Goal: Task Accomplishment & Management: Manage account settings

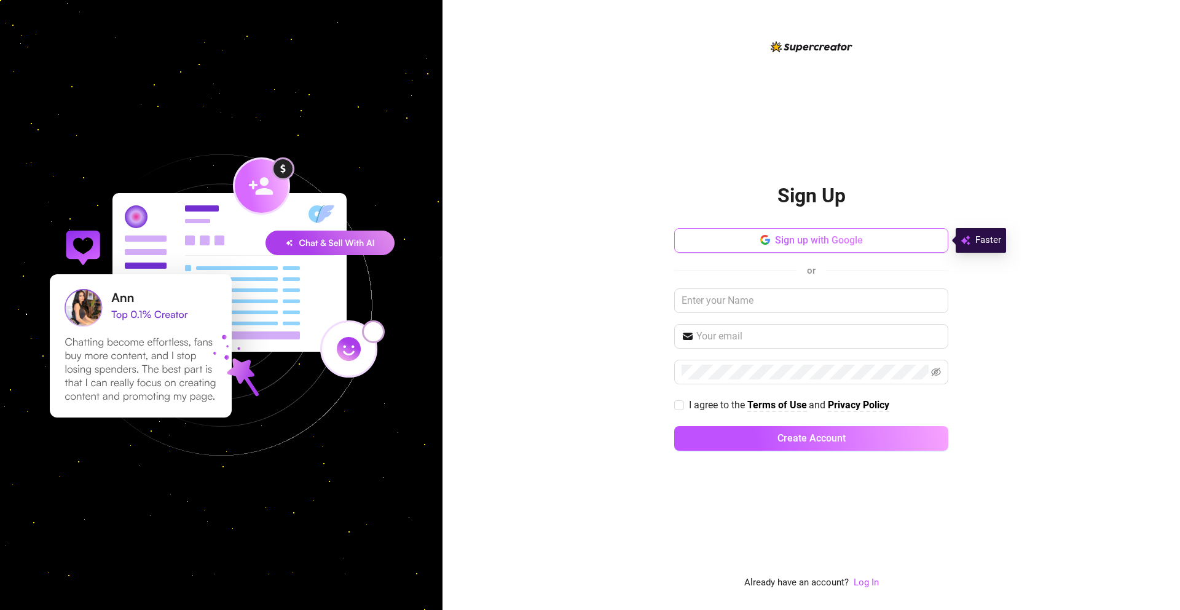
click at [902, 250] on button "Sign up with Google" at bounding box center [811, 240] width 274 height 25
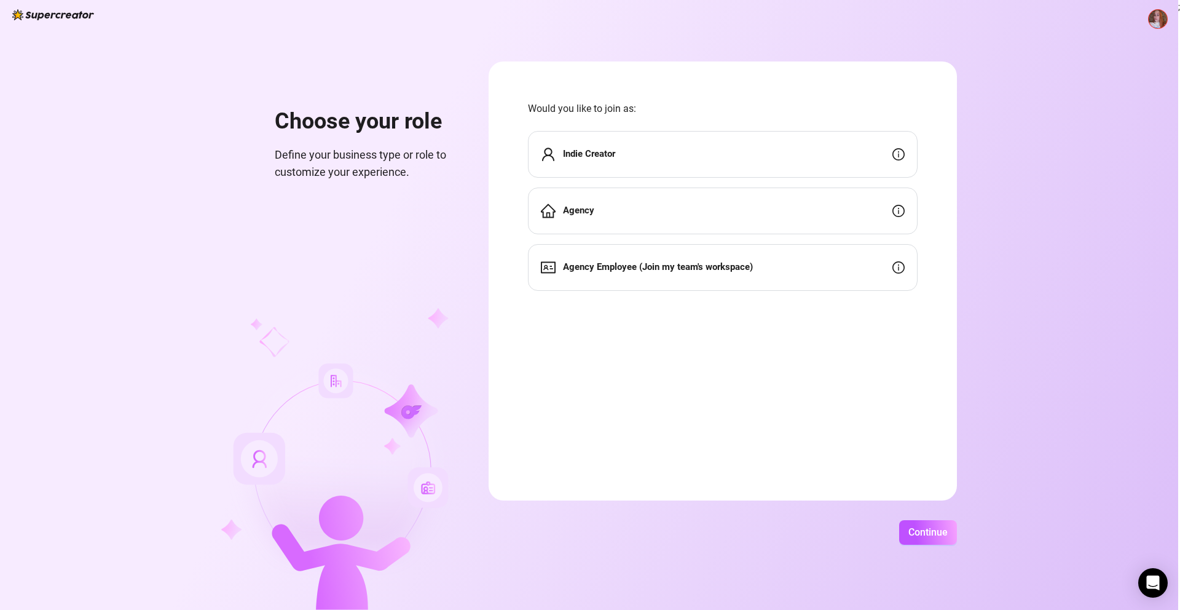
click at [720, 155] on div "Indie Creator" at bounding box center [723, 154] width 390 height 47
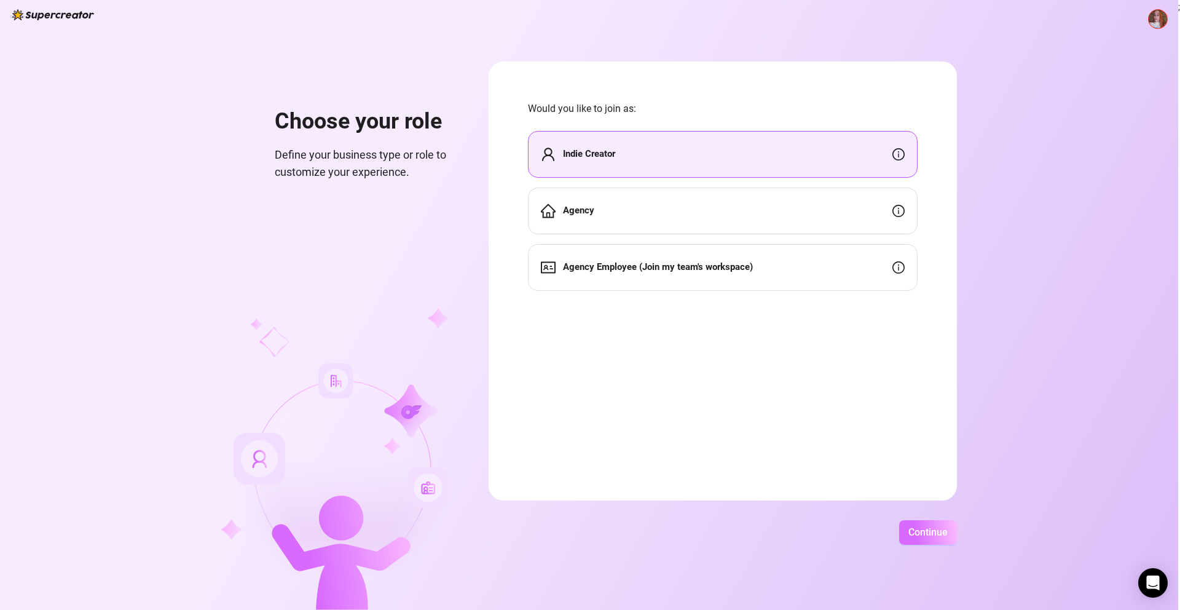
click at [944, 529] on span "Continue" at bounding box center [927, 532] width 39 height 12
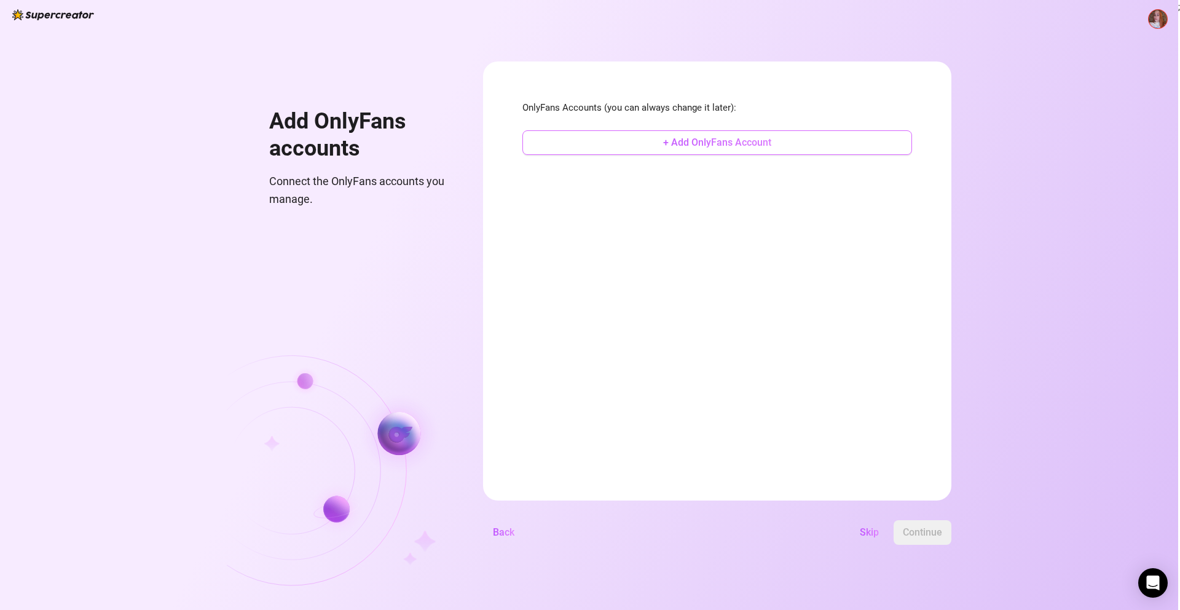
click at [718, 145] on span "+ Add OnlyFans Account" at bounding box center [717, 142] width 108 height 12
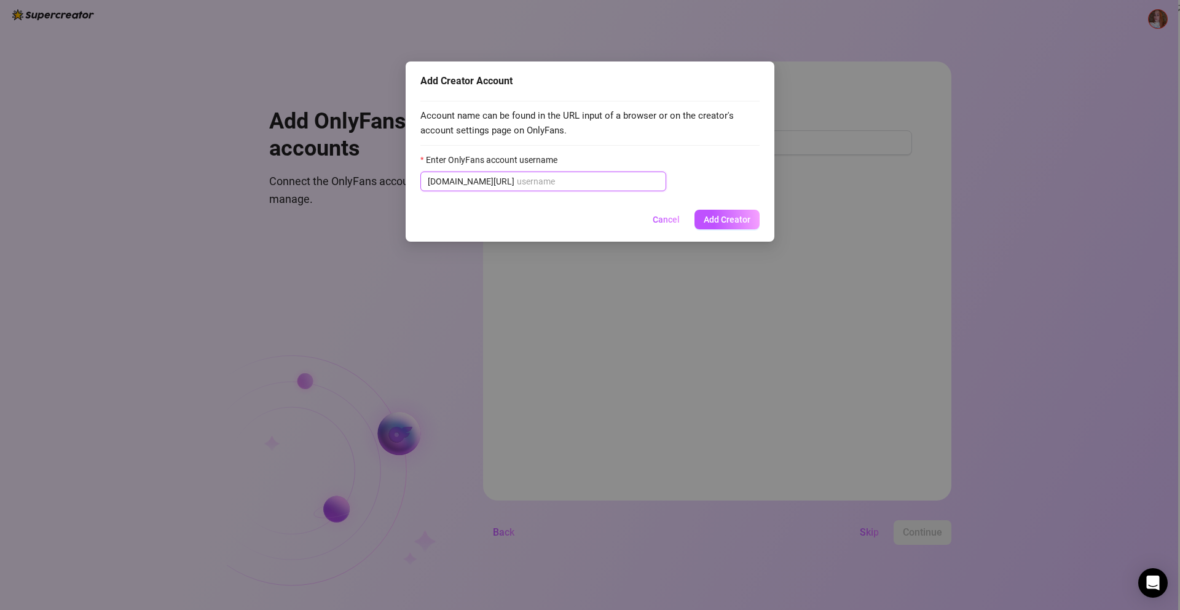
paste input "iamfoxxyred"
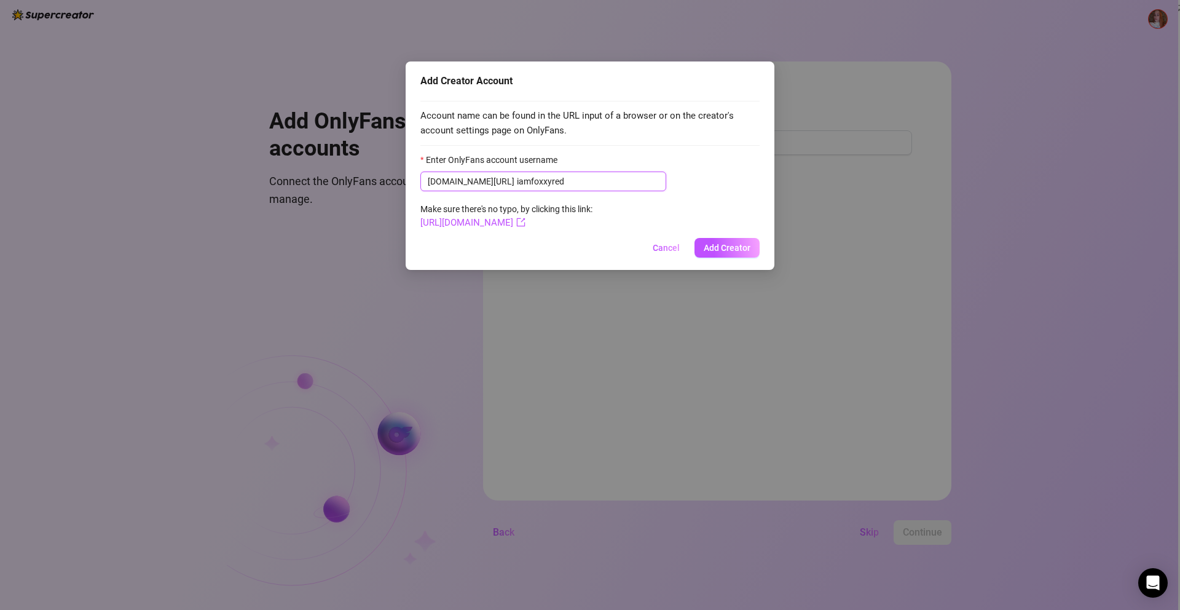
type input "iamfoxxyred"
click at [640, 218] on form "Enter OnlyFans account username [DOMAIN_NAME][URL] iamfoxxyred Make sure there'…" at bounding box center [589, 191] width 339 height 77
click at [728, 251] on span "Add Creator" at bounding box center [727, 248] width 47 height 10
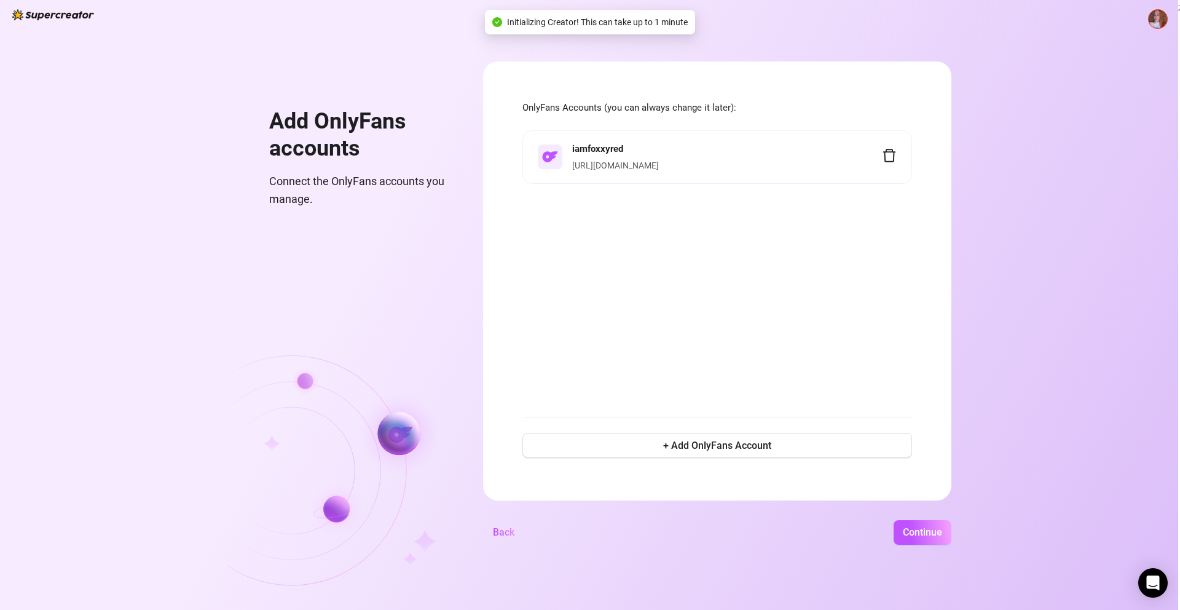
click at [642, 157] on div "iamfoxxyred [URL][DOMAIN_NAME]" at bounding box center [727, 157] width 310 height 31
click at [924, 531] on span "Continue" at bounding box center [922, 532] width 39 height 12
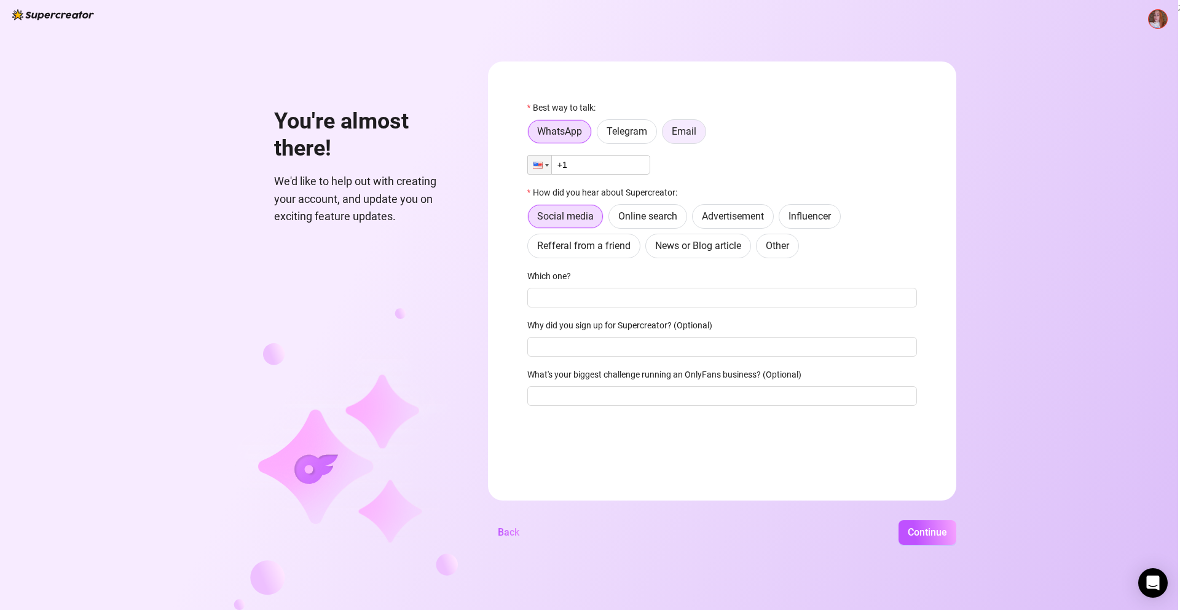
click at [686, 137] on label "Email" at bounding box center [684, 131] width 44 height 25
click at [666, 135] on input "Email" at bounding box center [666, 135] width 0 height 0
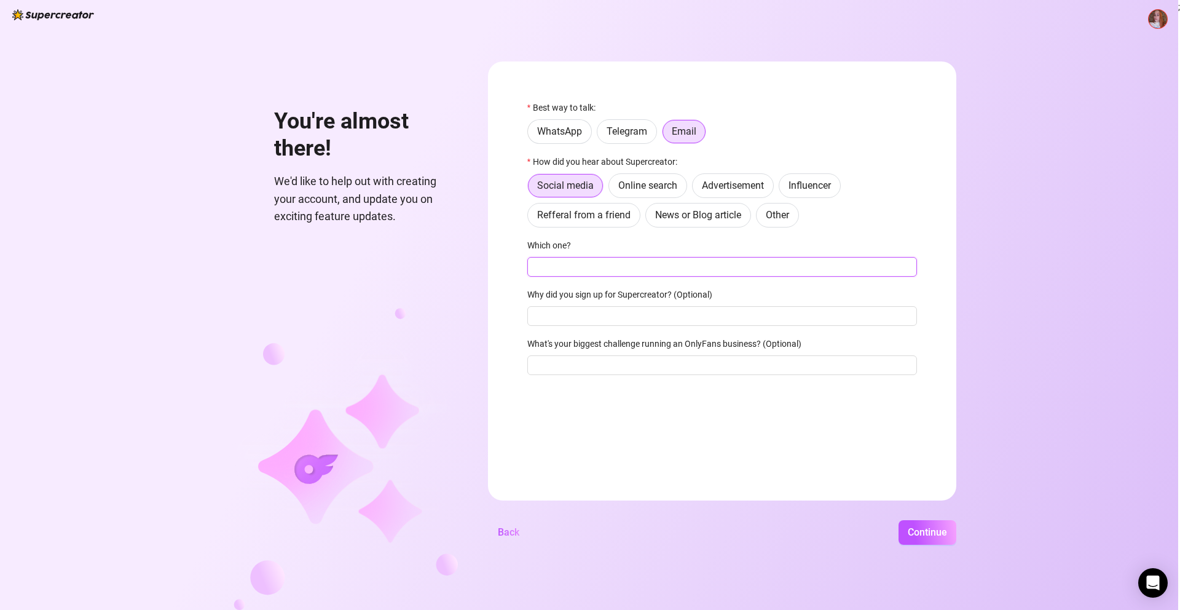
click at [611, 276] on input "Which one?" at bounding box center [722, 267] width 390 height 20
click at [576, 323] on input "Why did you sign up for Supercreator? (Optional)" at bounding box center [722, 316] width 390 height 20
click at [927, 530] on span "Continue" at bounding box center [927, 532] width 39 height 12
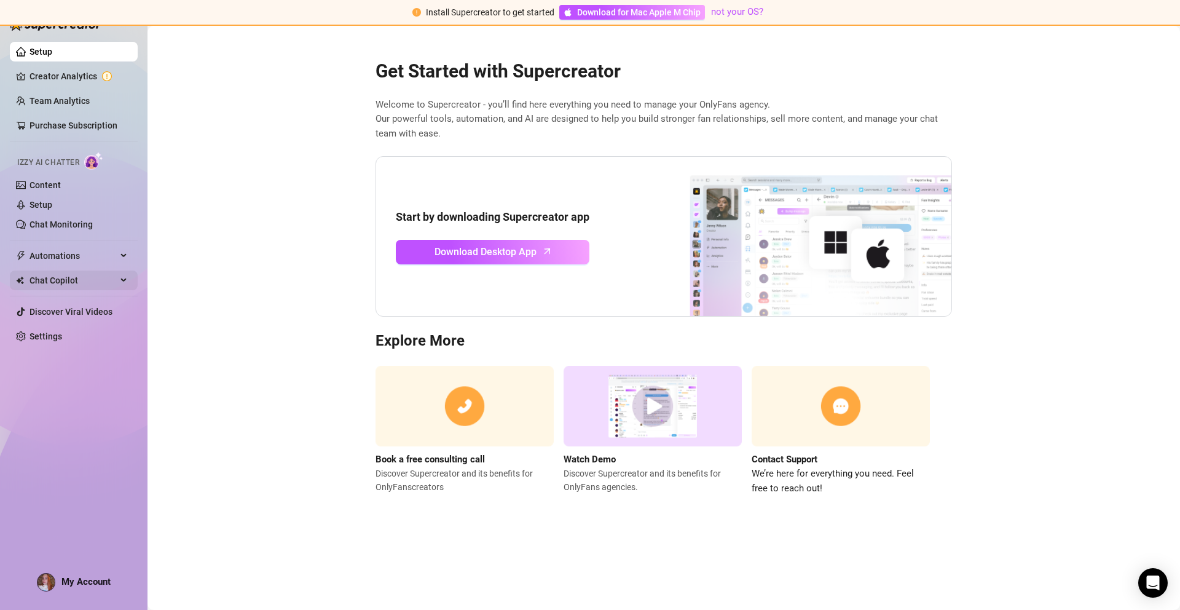
click at [122, 280] on icon at bounding box center [125, 280] width 6 height 0
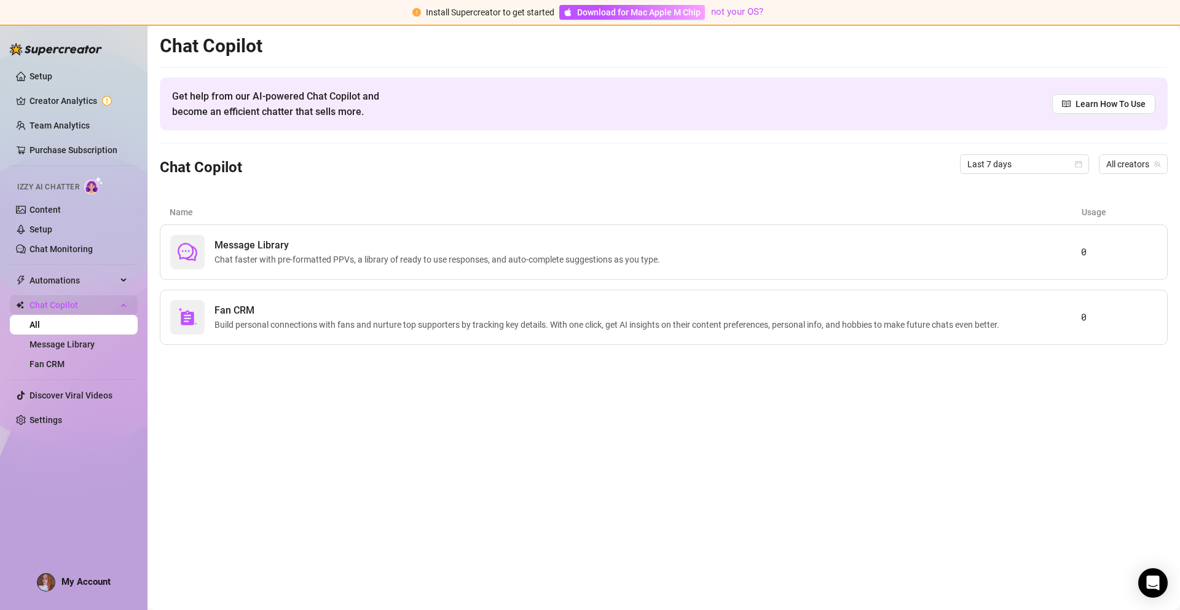
click at [128, 301] on div "Chat Copilot" at bounding box center [74, 305] width 128 height 20
click at [61, 206] on link "Content" at bounding box center [44, 210] width 31 height 10
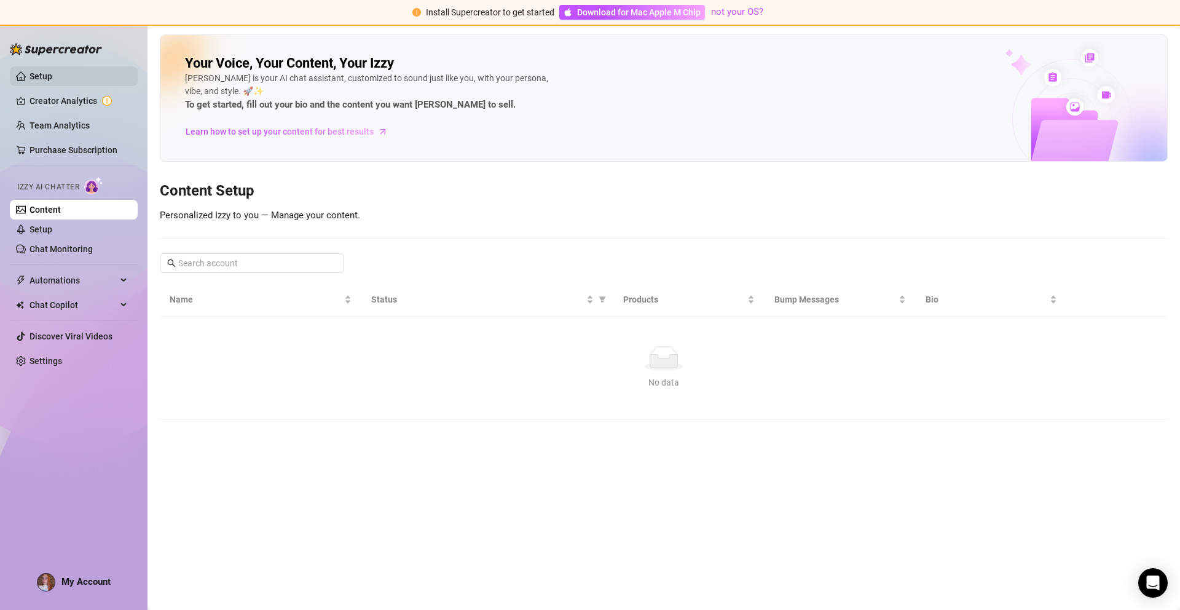
click at [52, 76] on link "Setup" at bounding box center [40, 76] width 23 height 10
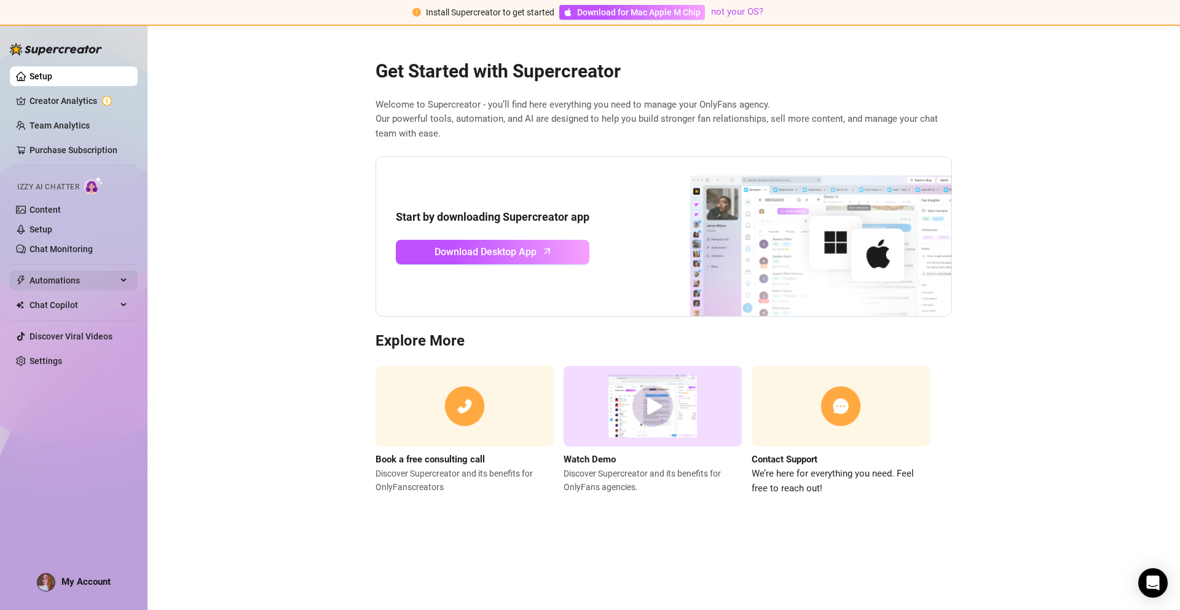
click at [63, 278] on span "Automations" at bounding box center [72, 280] width 87 height 20
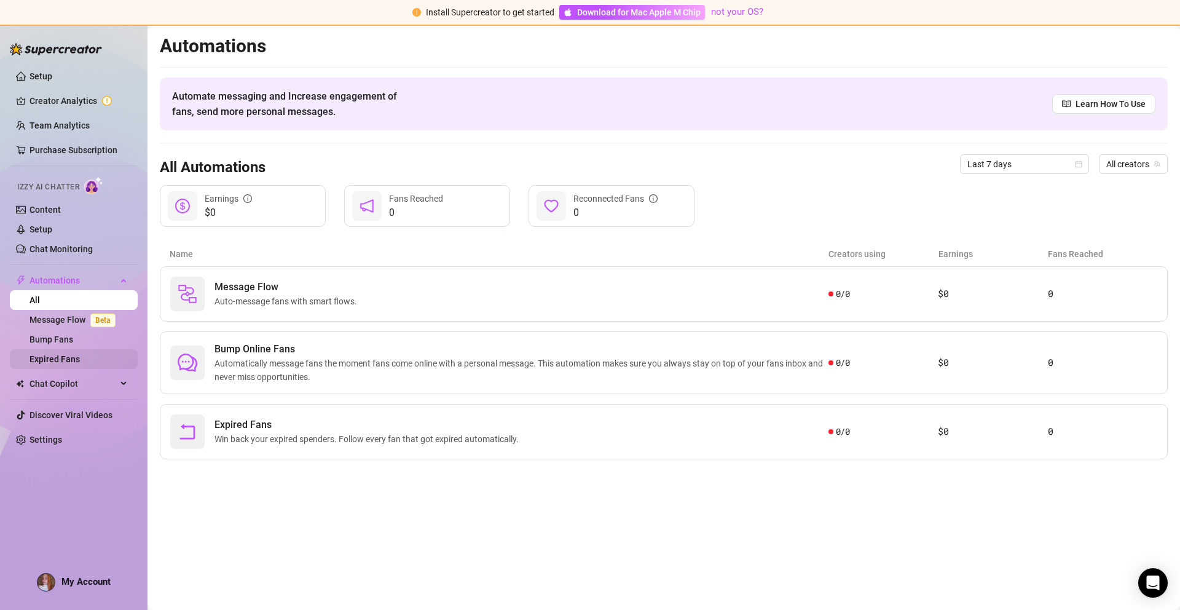
click at [73, 361] on link "Expired Fans" at bounding box center [54, 359] width 50 height 10
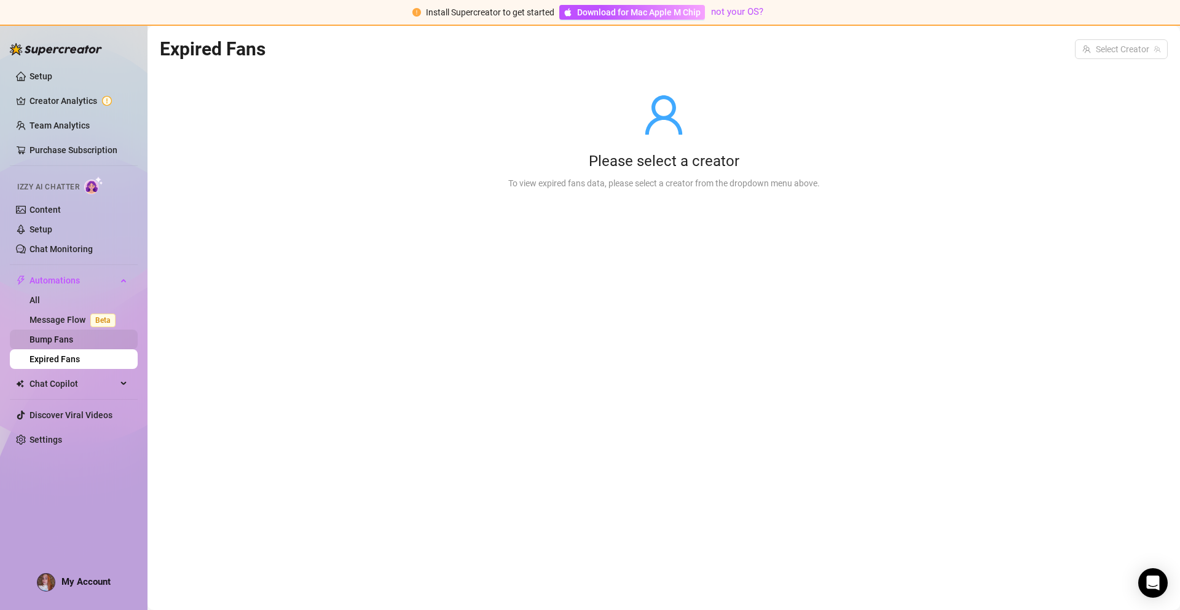
click at [71, 338] on link "Bump Fans" at bounding box center [51, 339] width 44 height 10
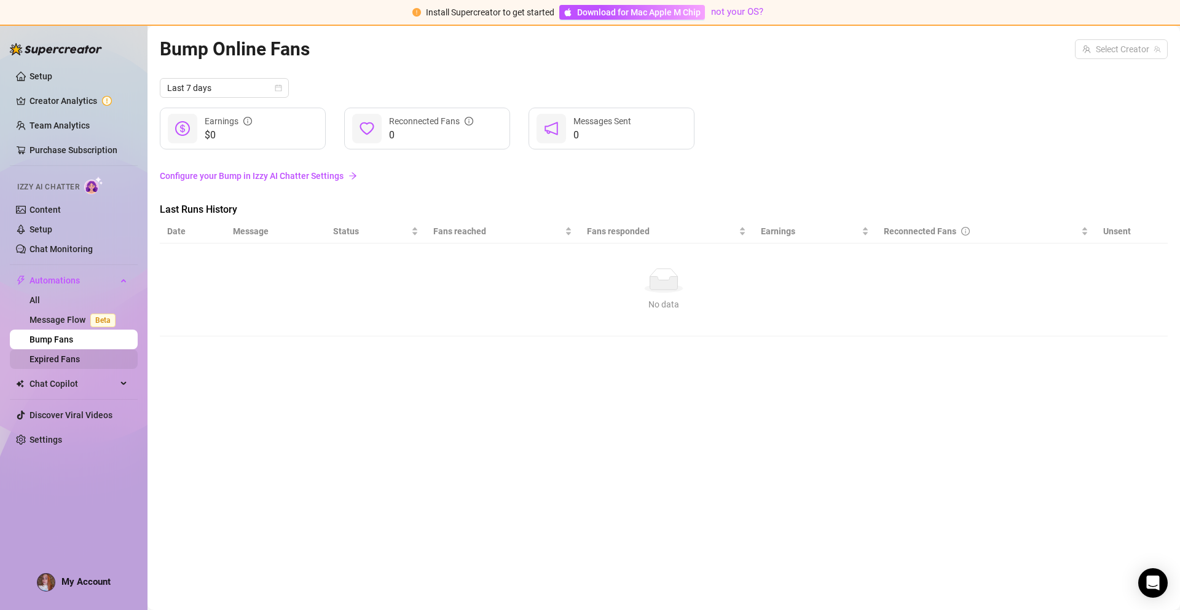
click at [80, 364] on link "Expired Fans" at bounding box center [54, 359] width 50 height 10
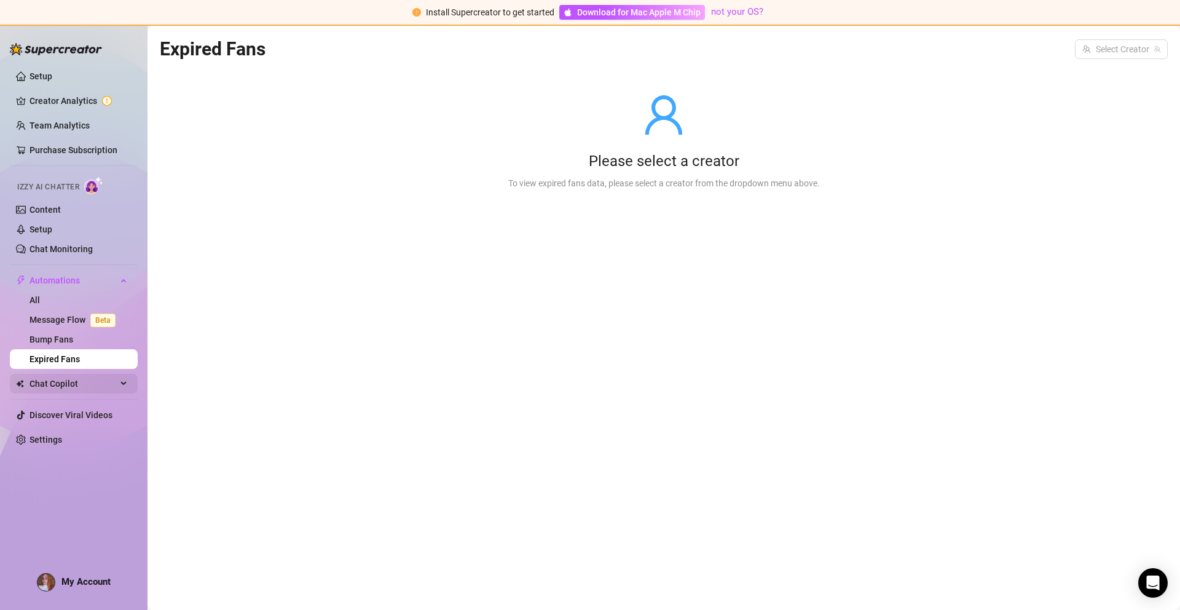
click at [96, 382] on span "Chat Copilot" at bounding box center [72, 384] width 87 height 20
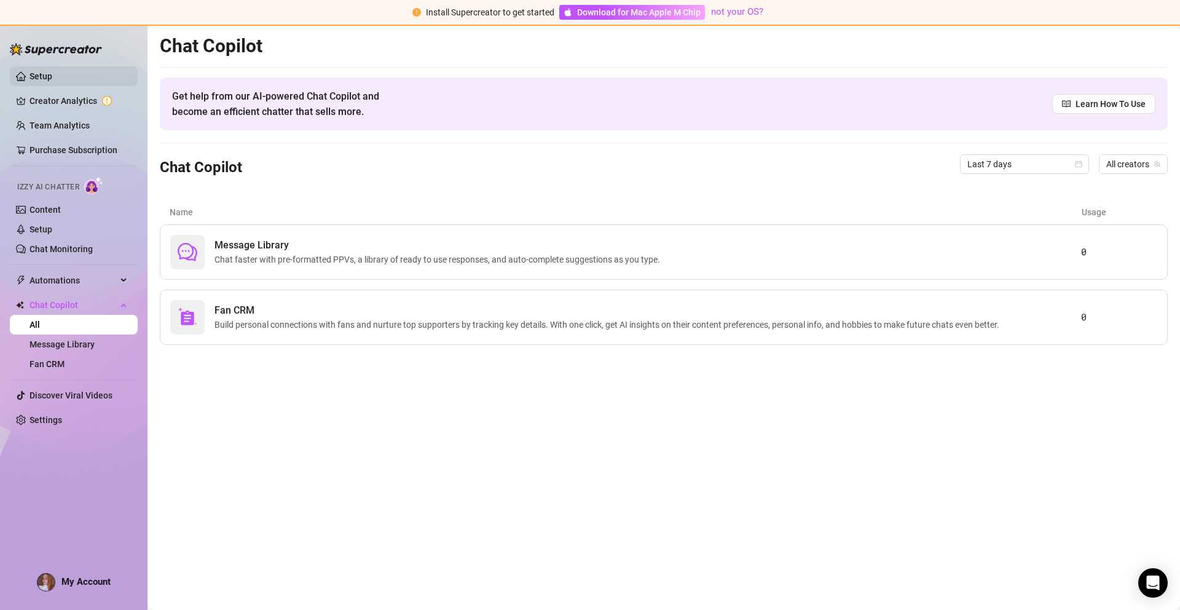
click at [45, 74] on link "Setup" at bounding box center [40, 76] width 23 height 10
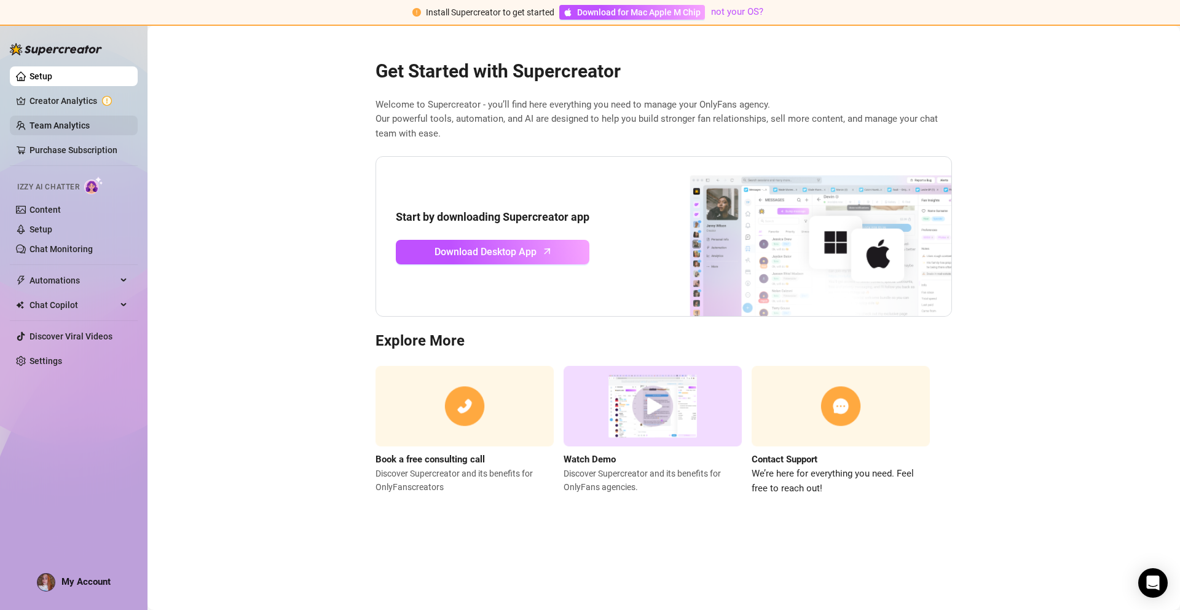
click at [64, 121] on link "Team Analytics" at bounding box center [59, 125] width 60 height 10
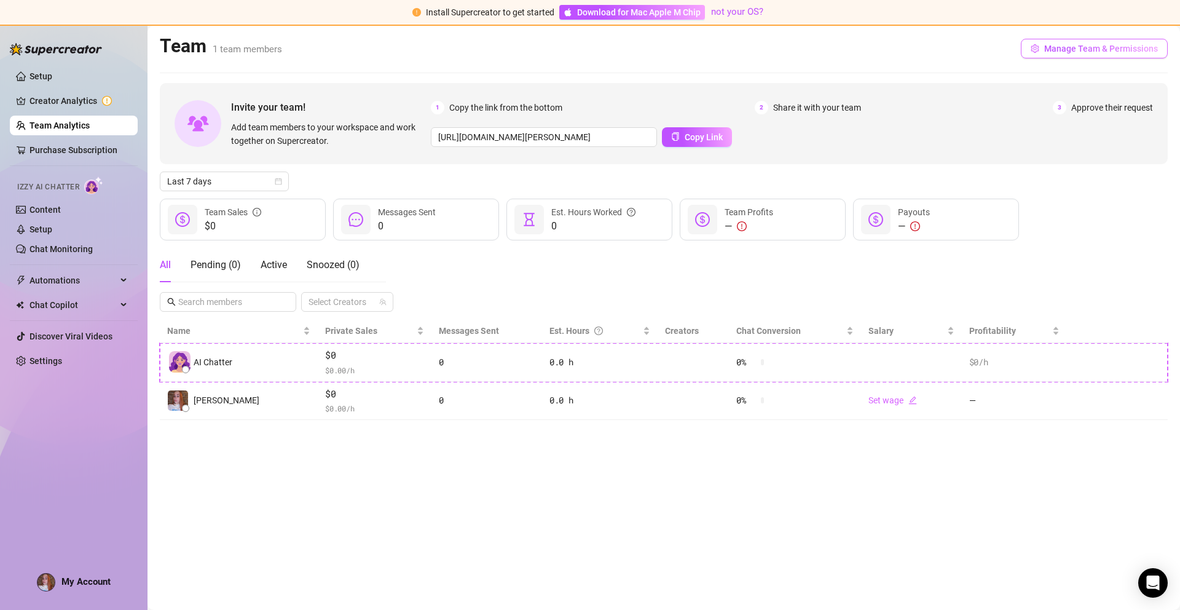
click at [1055, 49] on span "Manage Team & Permissions" at bounding box center [1101, 49] width 114 height 10
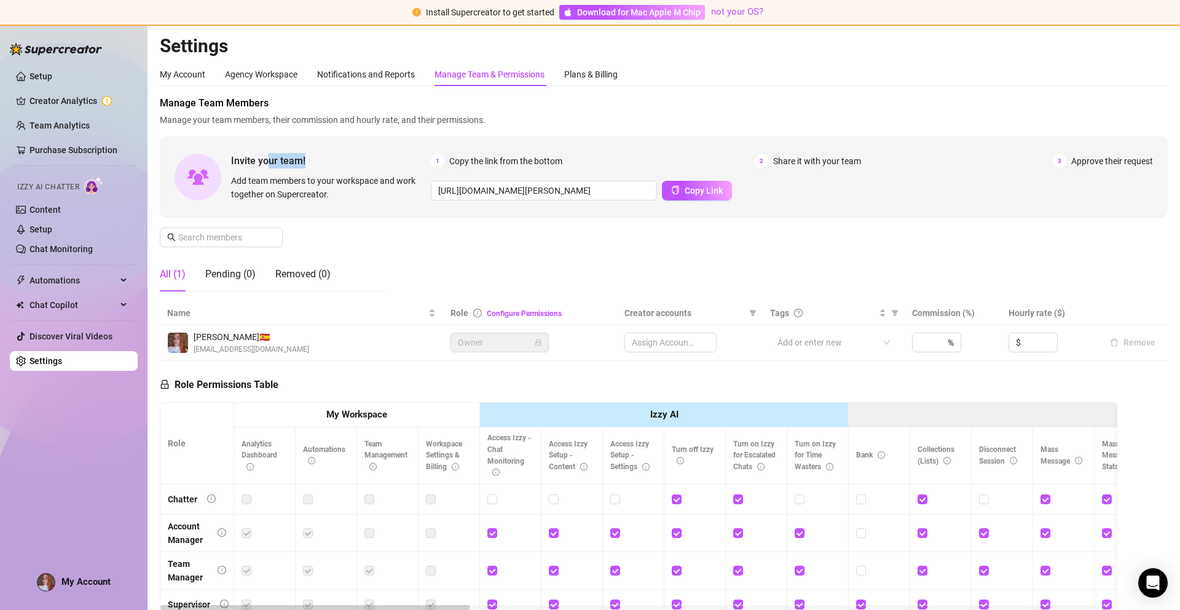
drag, startPoint x: 278, startPoint y: 160, endPoint x: 318, endPoint y: 160, distance: 40.6
click at [311, 155] on span "Invite your team!" at bounding box center [331, 160] width 200 height 15
drag, startPoint x: 354, startPoint y: 190, endPoint x: 377, endPoint y: 208, distance: 29.8
click at [354, 190] on span "Add team members to your workspace and work together on Supercreator." at bounding box center [328, 187] width 195 height 27
drag, startPoint x: 614, startPoint y: 77, endPoint x: 558, endPoint y: 85, distance: 56.5
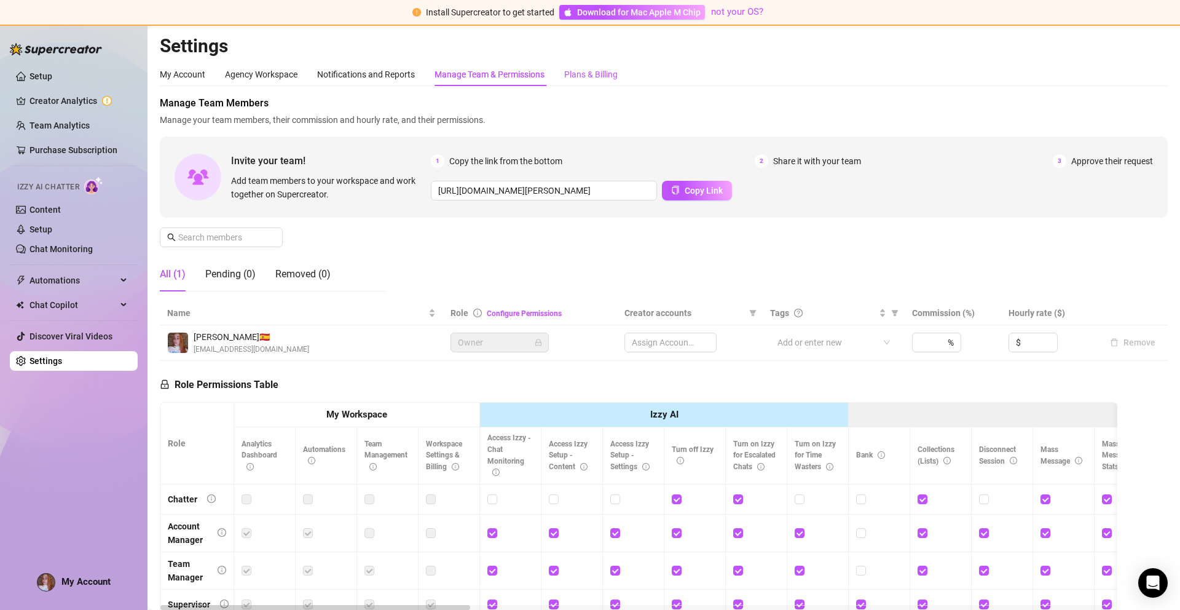
click at [614, 77] on div "Plans & Billing" at bounding box center [590, 75] width 53 height 14
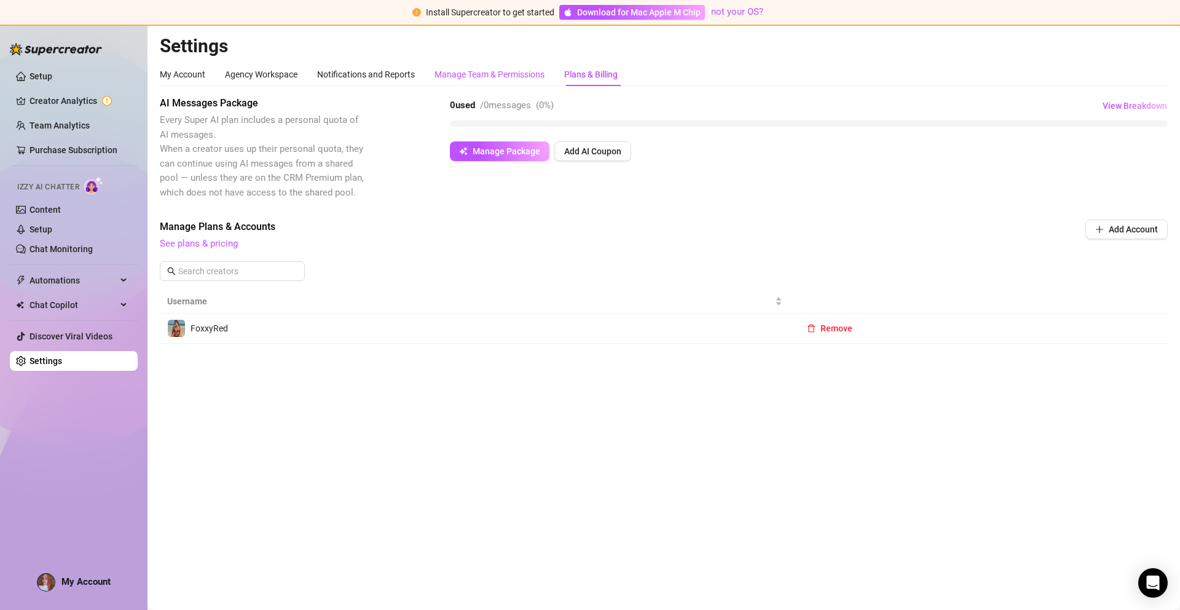
click at [492, 81] on div "Manage Team & Permissions" at bounding box center [489, 75] width 110 height 14
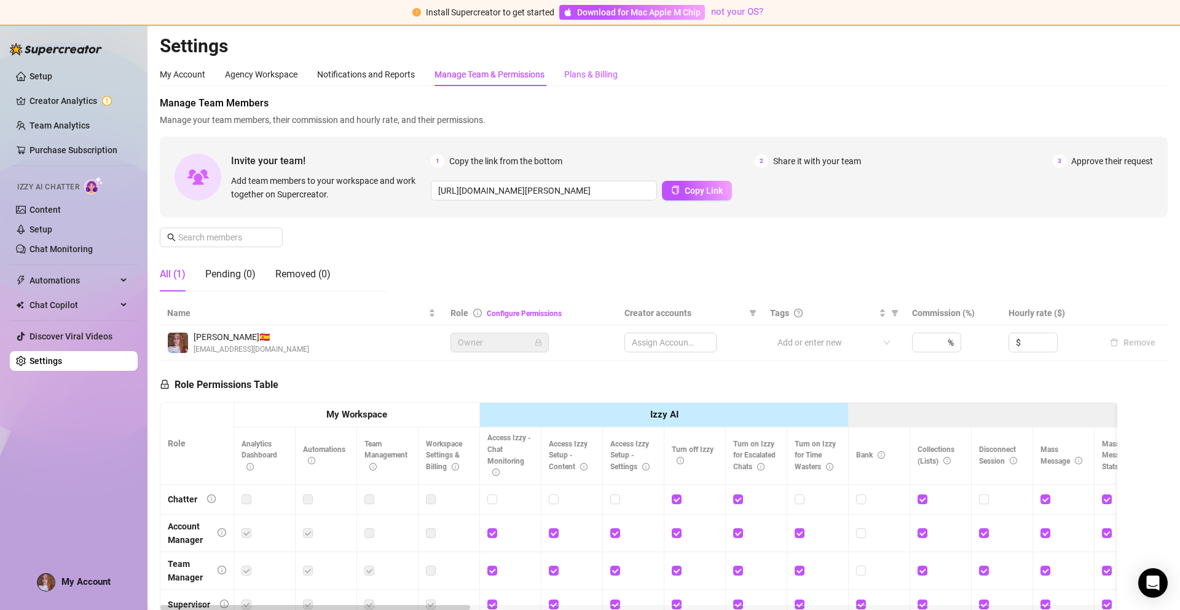
click at [604, 79] on div "Plans & Billing" at bounding box center [590, 75] width 53 height 14
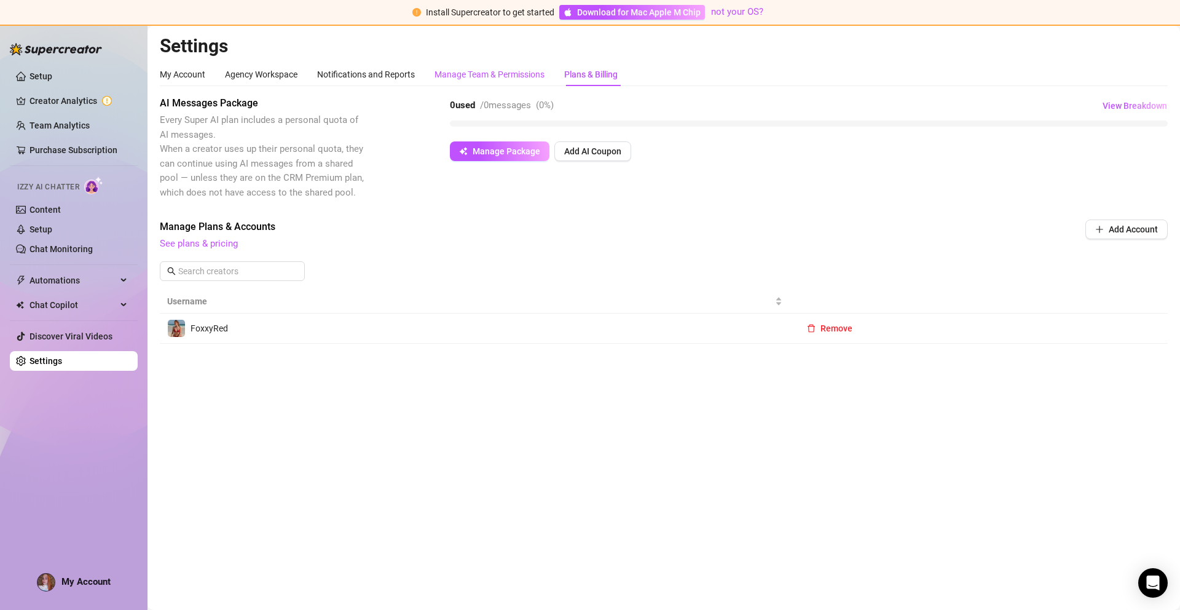
click at [481, 76] on div "Manage Team & Permissions" at bounding box center [489, 75] width 110 height 14
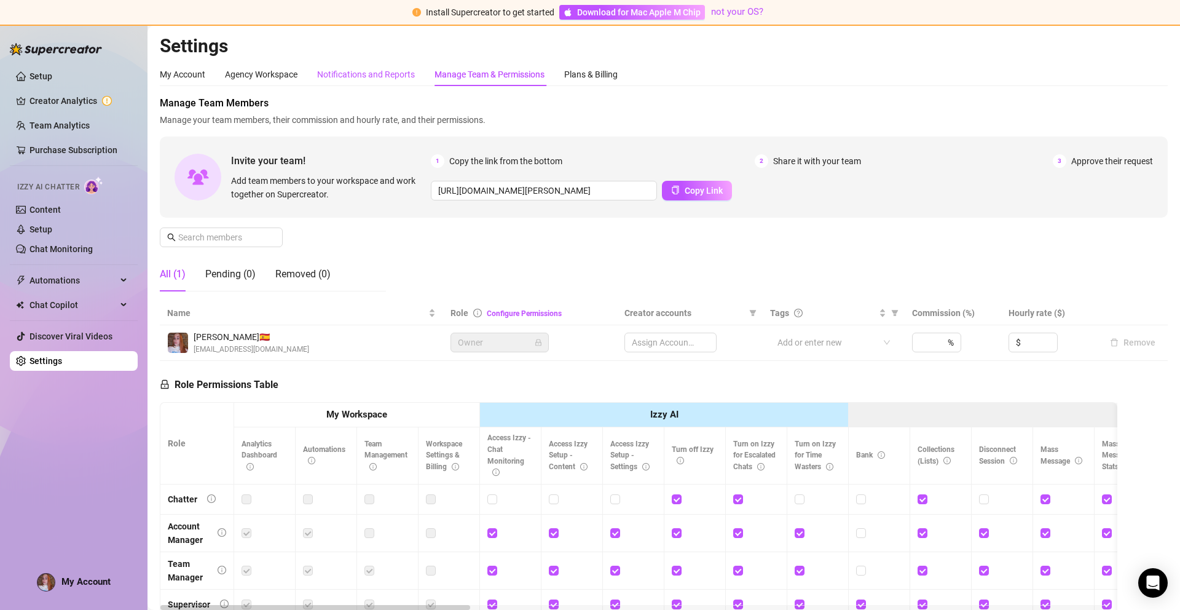
click at [365, 73] on div "Notifications and Reports" at bounding box center [366, 75] width 98 height 14
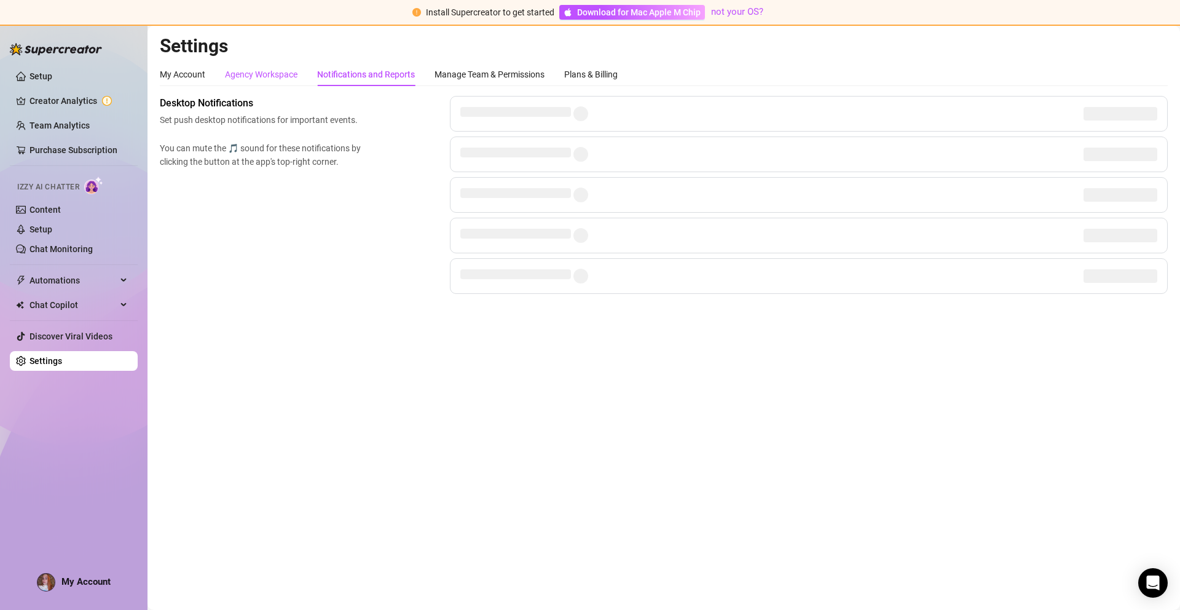
click at [270, 80] on div "Agency Workspace" at bounding box center [261, 75] width 73 height 14
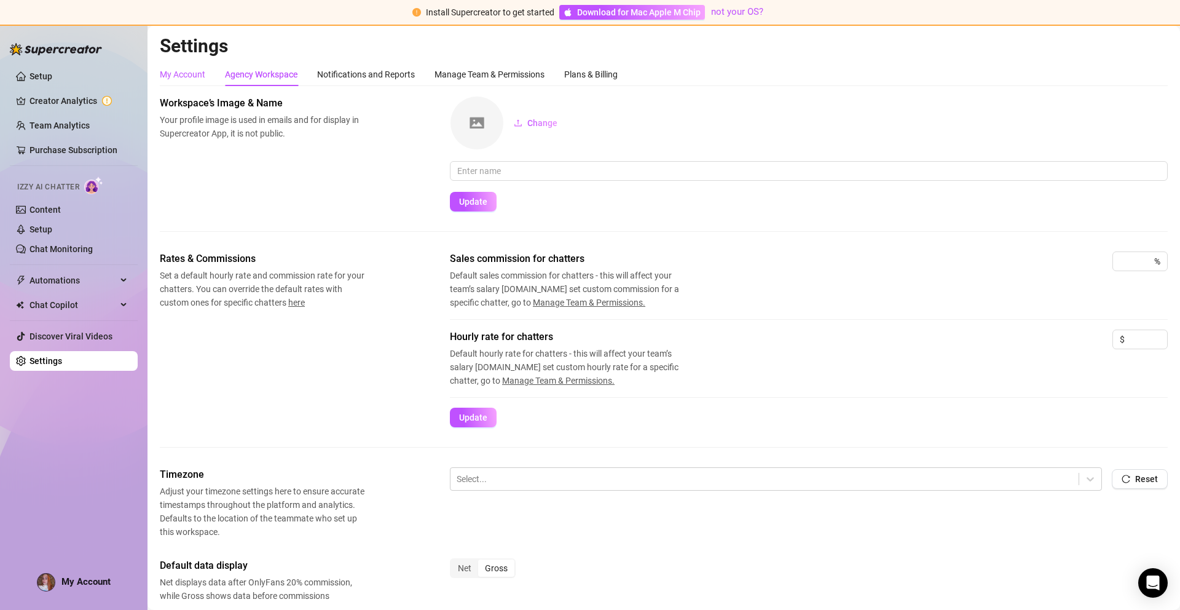
click at [191, 71] on div "My Account" at bounding box center [182, 75] width 45 height 14
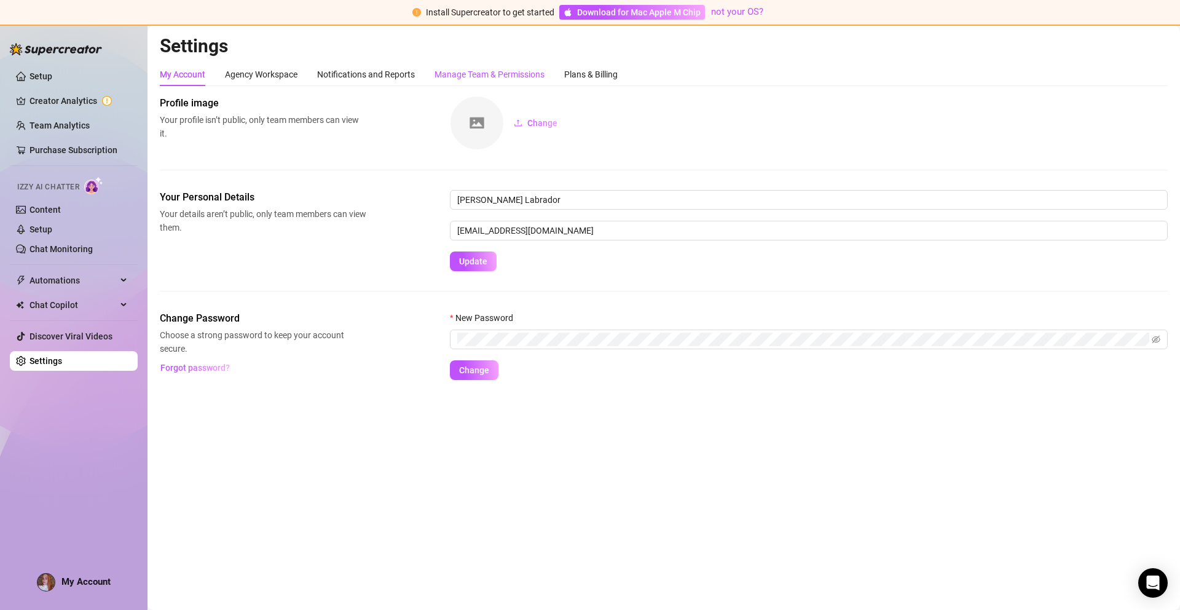
click at [495, 76] on div "Manage Team & Permissions" at bounding box center [489, 75] width 110 height 14
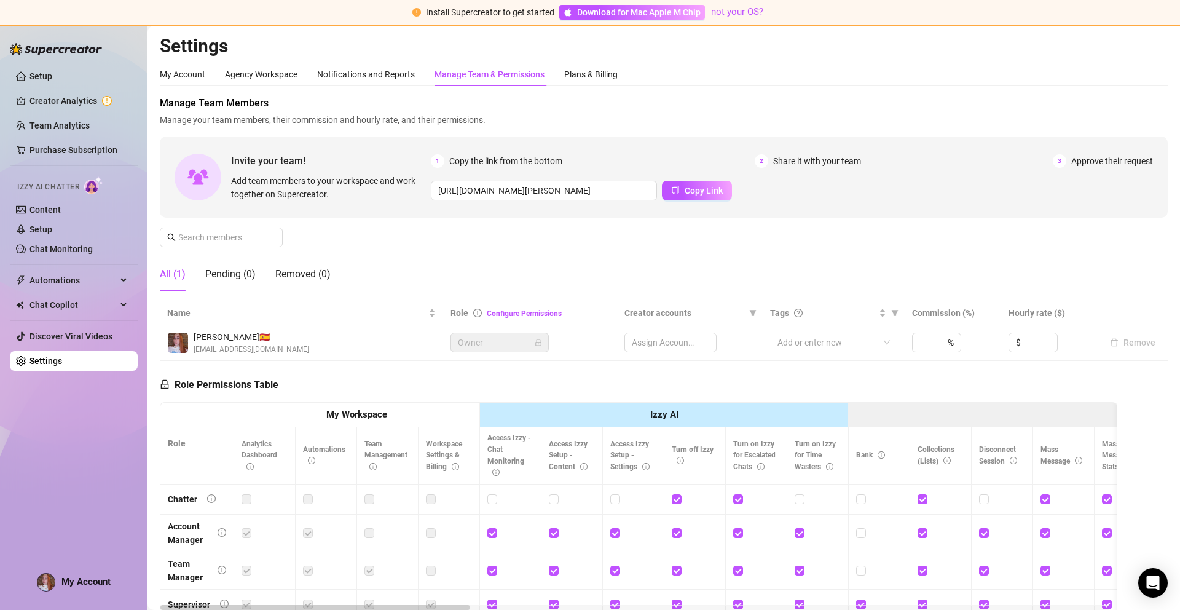
scroll to position [161, 0]
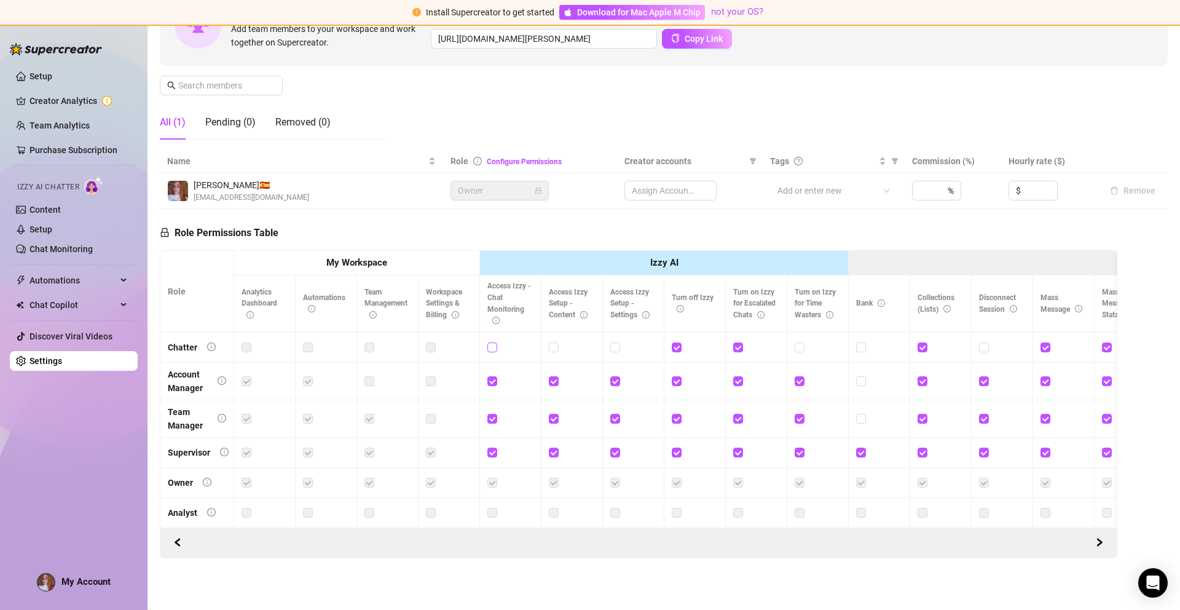
click at [493, 342] on input "checkbox" at bounding box center [491, 346] width 9 height 9
click at [490, 342] on input "checkbox" at bounding box center [491, 346] width 9 height 9
checkbox input "false"
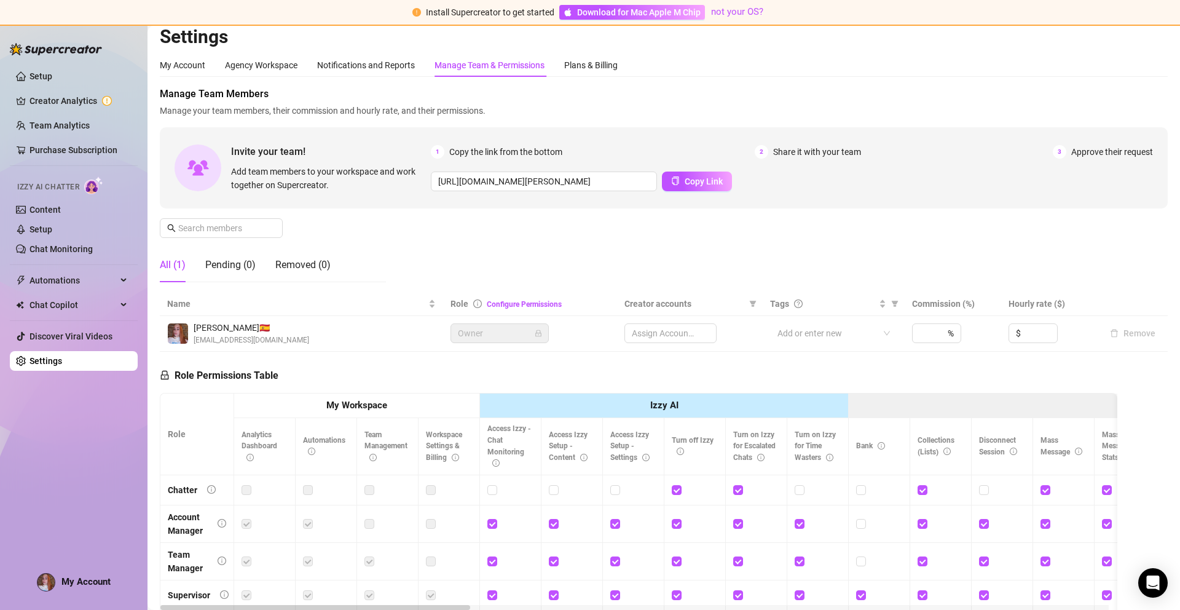
scroll to position [0, 0]
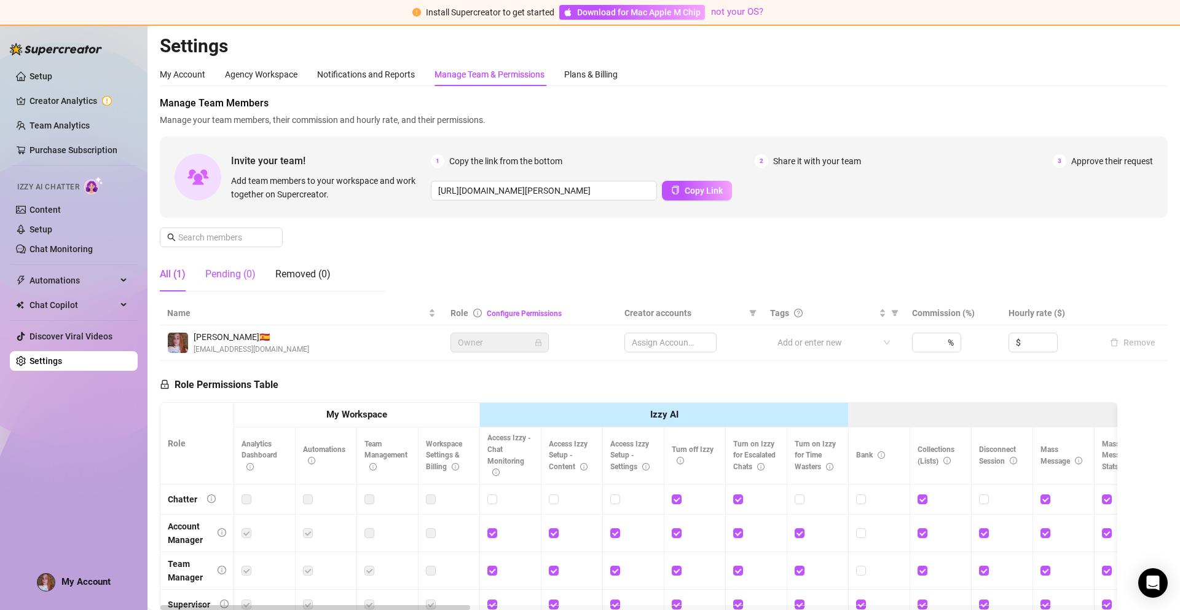
click at [246, 275] on div "Pending (0)" at bounding box center [230, 274] width 50 height 15
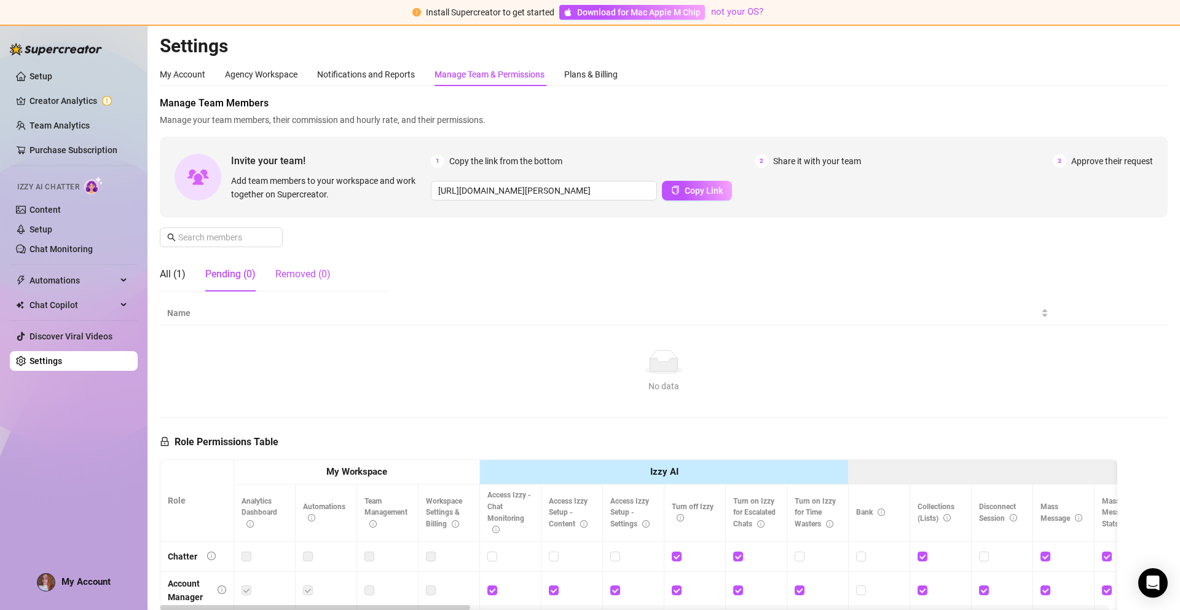
click at [320, 278] on div "Removed (0)" at bounding box center [302, 274] width 55 height 15
click at [191, 281] on div "All (1) Pending (0) Removed (0)" at bounding box center [245, 274] width 171 height 34
click at [183, 278] on div "All (1)" at bounding box center [173, 274] width 26 height 15
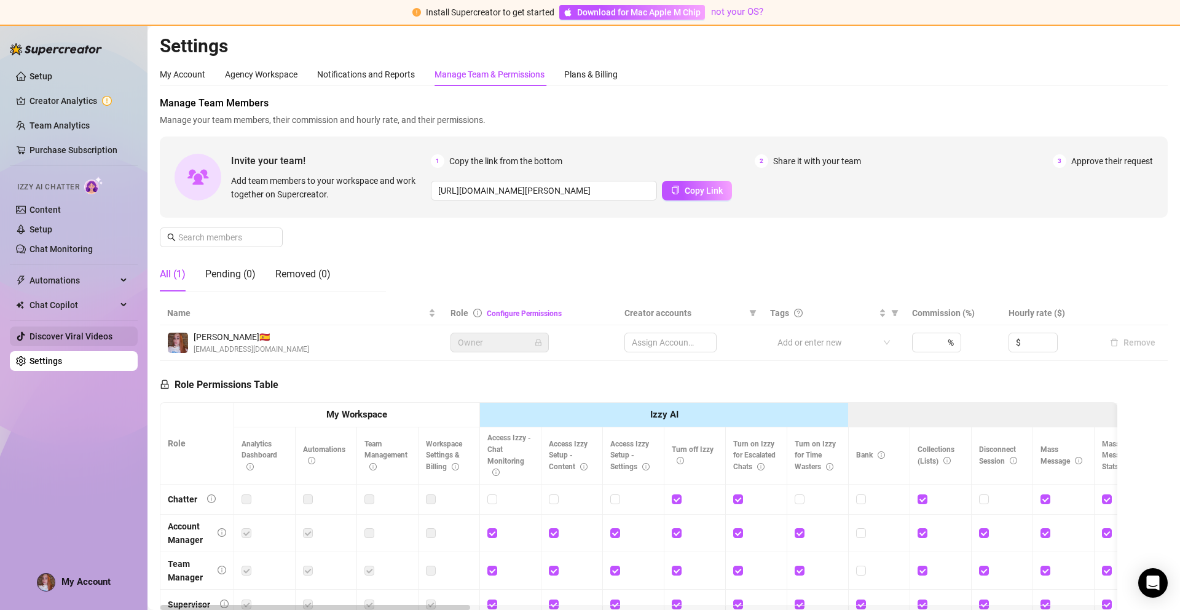
drag, startPoint x: 92, startPoint y: 335, endPoint x: 101, endPoint y: 336, distance: 8.7
click at [92, 335] on link "Discover Viral Videos" at bounding box center [70, 336] width 83 height 10
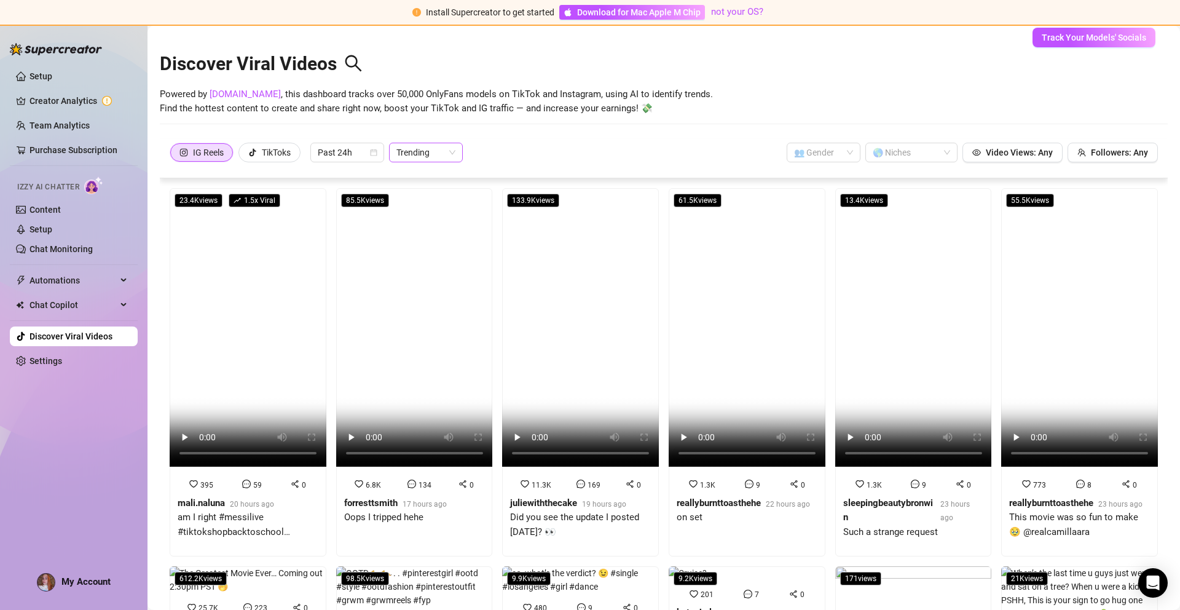
click at [439, 155] on span "Trending" at bounding box center [425, 152] width 59 height 18
click at [878, 154] on div at bounding box center [905, 152] width 74 height 17
click at [903, 295] on div "Small Tits" at bounding box center [903, 300] width 73 height 14
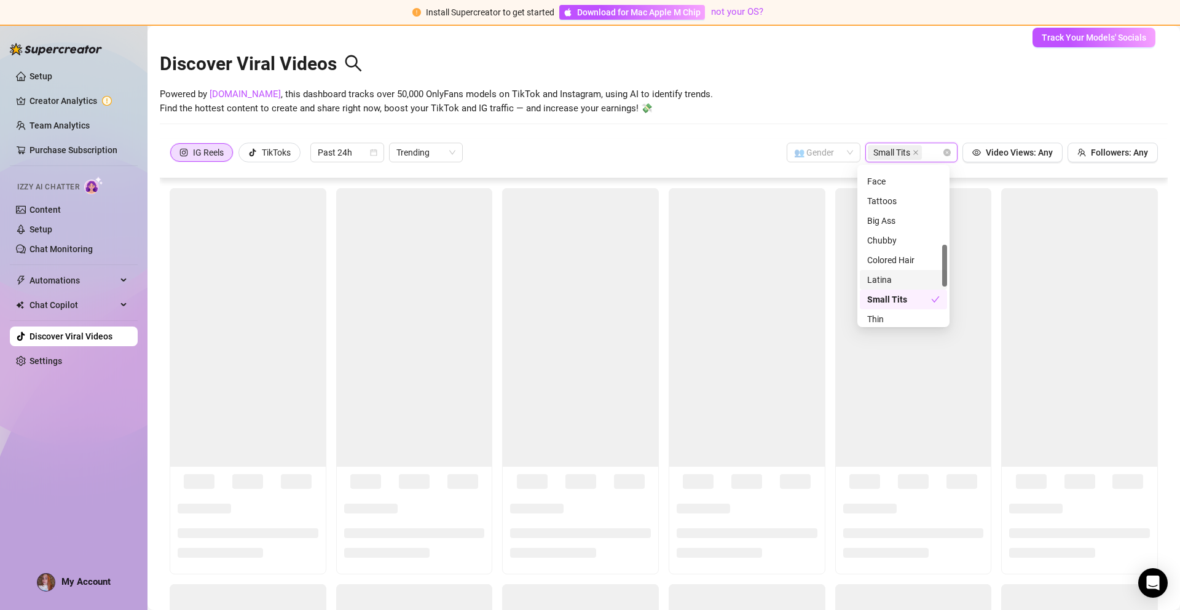
click at [846, 79] on div "Discover Viral Videos" at bounding box center [664, 60] width 1008 height 53
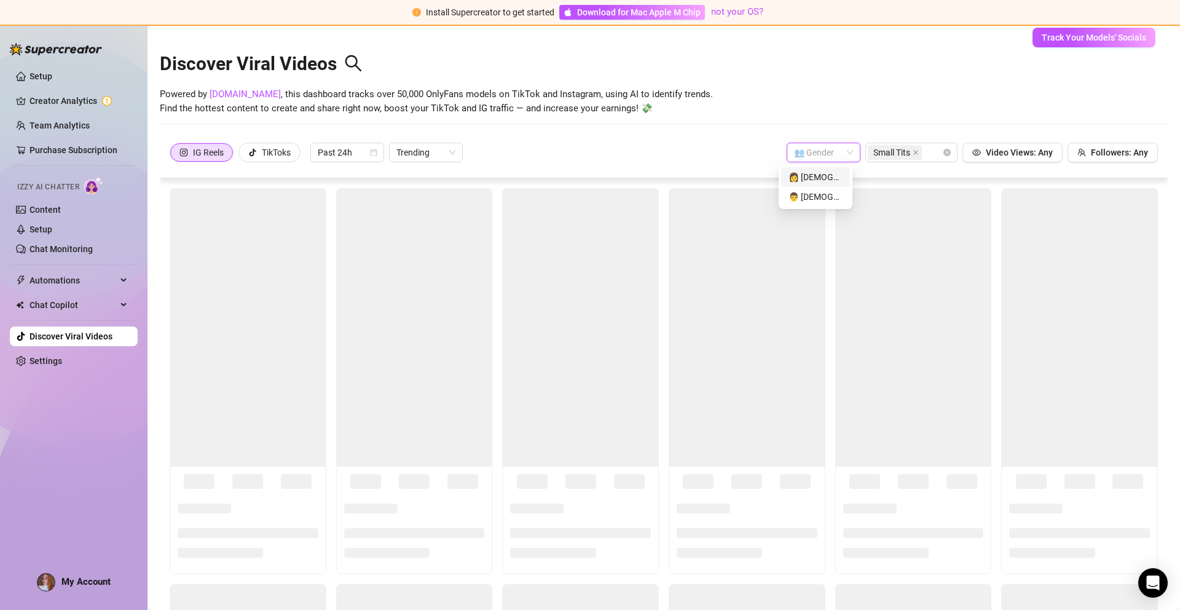
click at [830, 156] on input "search" at bounding box center [818, 152] width 48 height 18
click at [830, 177] on div "👩 [DEMOGRAPHIC_DATA]" at bounding box center [815, 177] width 54 height 14
click at [339, 159] on span "Past 24h" at bounding box center [347, 152] width 59 height 18
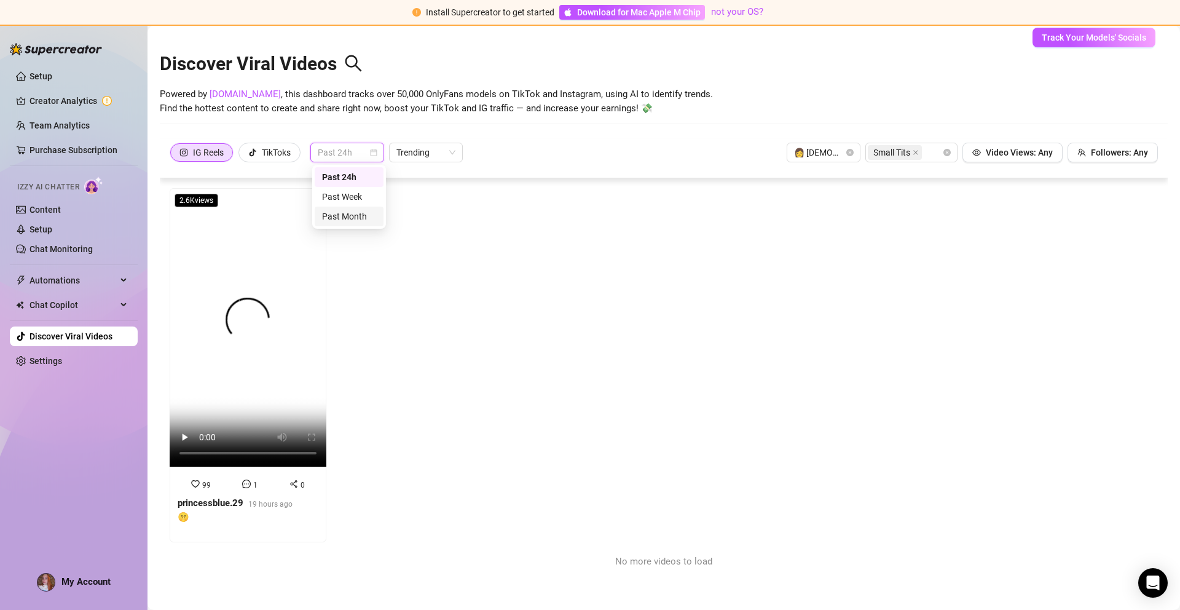
click at [363, 213] on div "Past Month" at bounding box center [349, 217] width 54 height 14
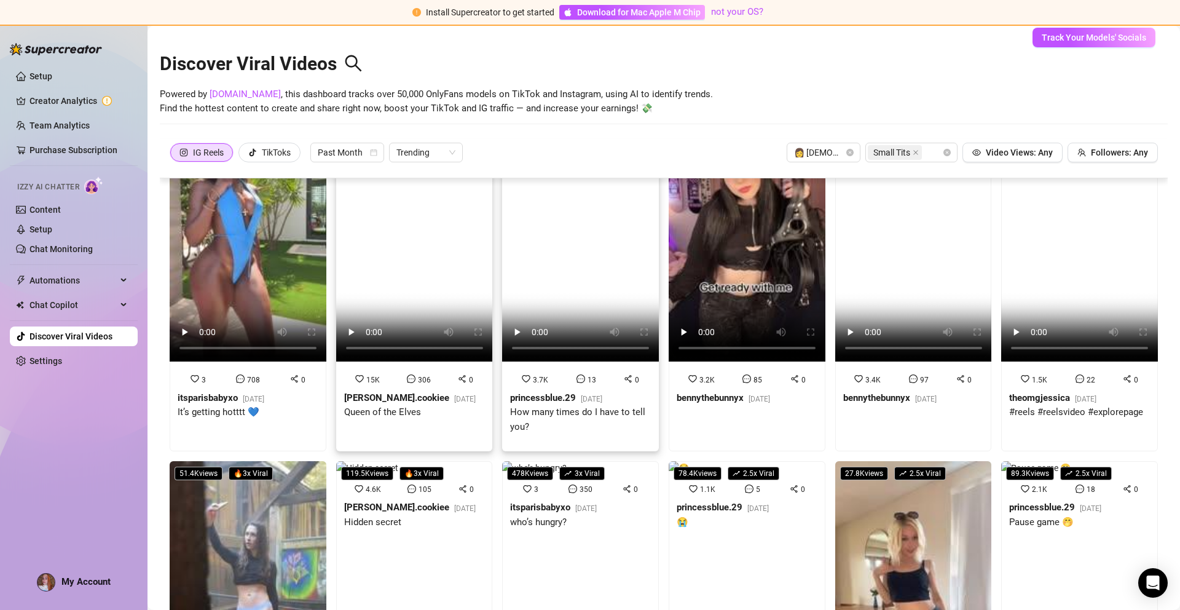
scroll to position [0, 0]
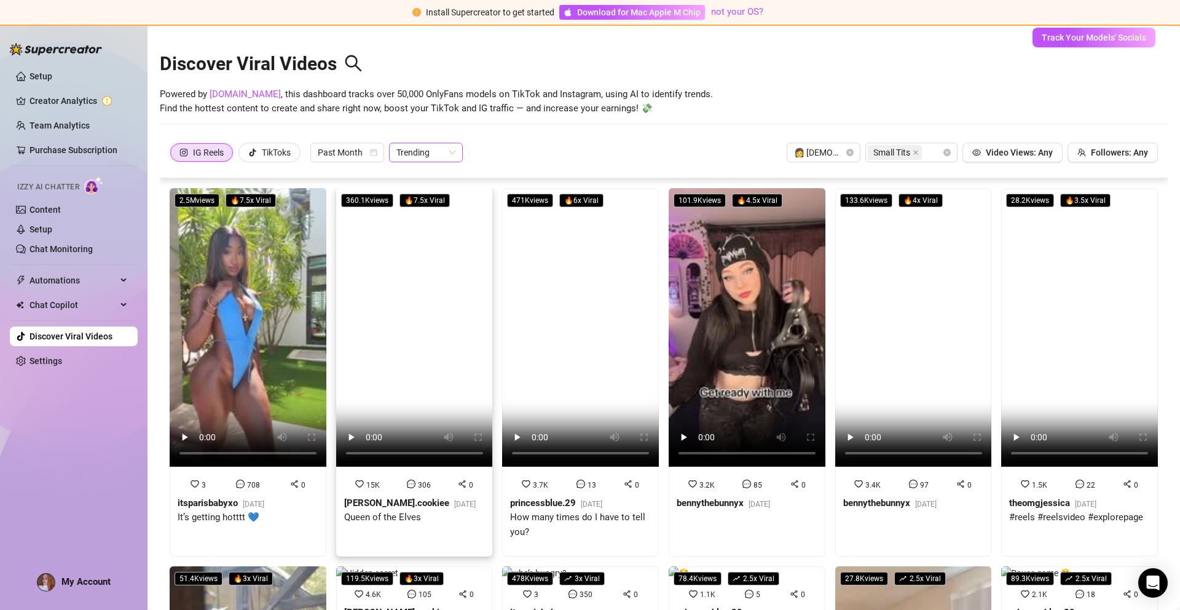
click at [419, 144] on span "Trending" at bounding box center [425, 152] width 59 height 18
click at [432, 147] on span "Trending" at bounding box center [425, 152] width 59 height 18
click at [425, 192] on div "Most Views" at bounding box center [428, 197] width 54 height 14
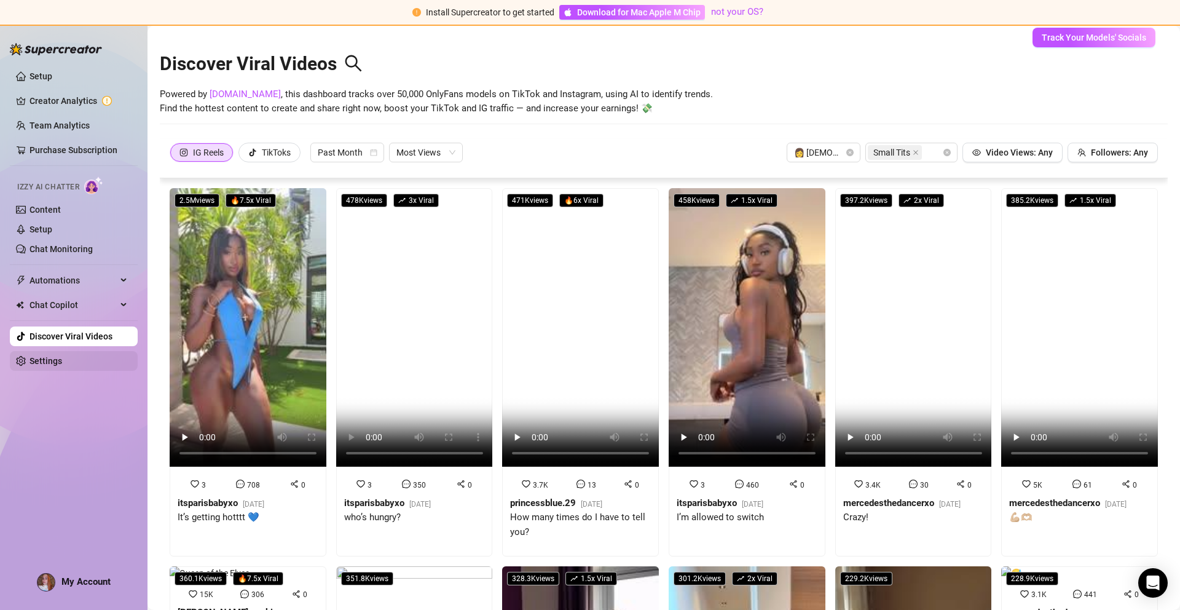
click at [50, 366] on link "Settings" at bounding box center [45, 361] width 33 height 10
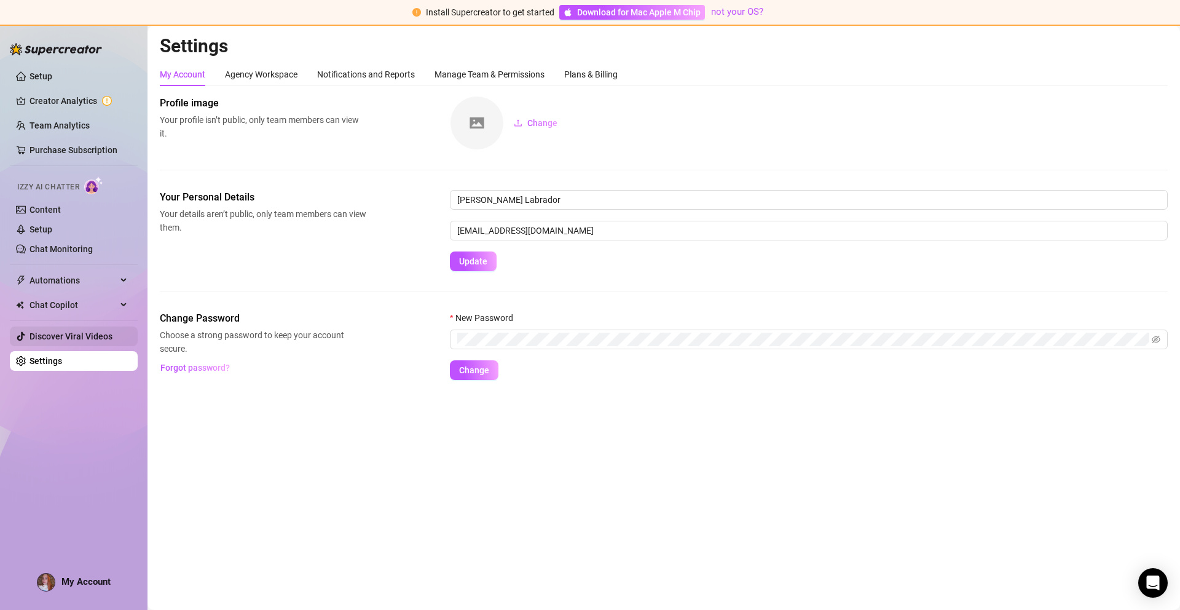
click at [95, 341] on link "Discover Viral Videos" at bounding box center [70, 336] width 83 height 10
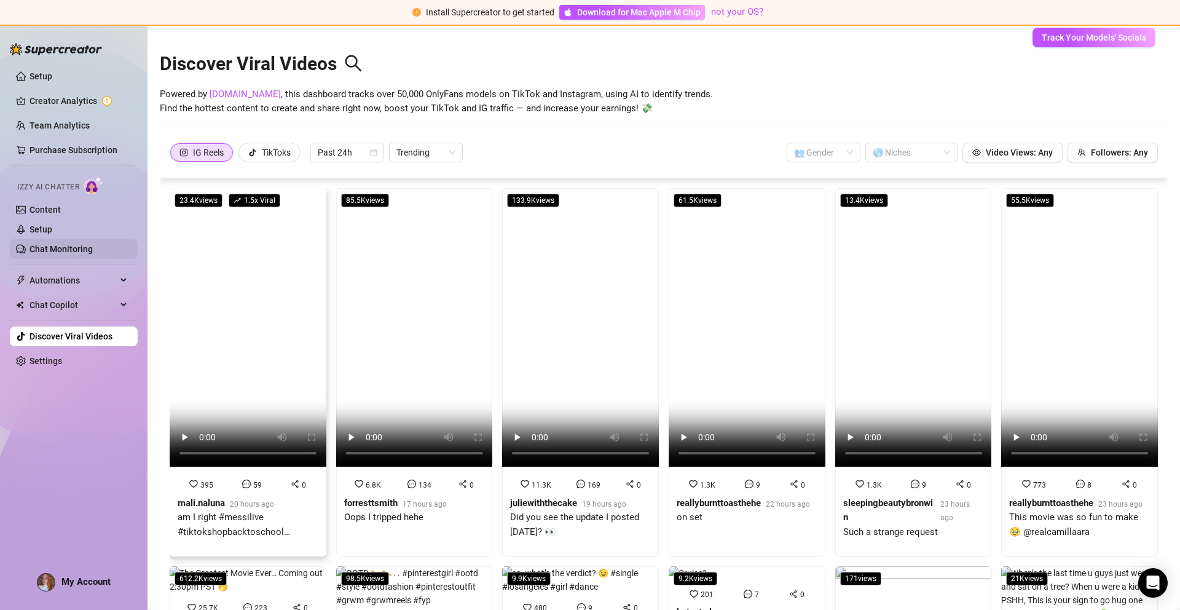
click at [82, 249] on link "Chat Monitoring" at bounding box center [60, 249] width 63 height 10
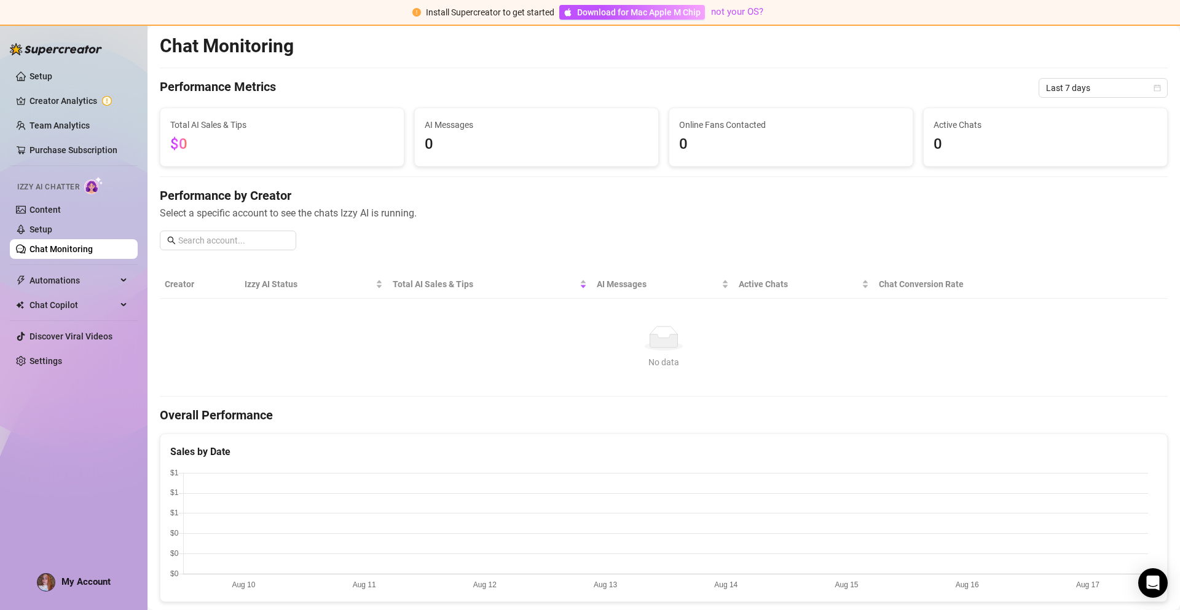
drag, startPoint x: 344, startPoint y: 133, endPoint x: 411, endPoint y: 145, distance: 67.4
click at [345, 133] on span "$0" at bounding box center [282, 144] width 224 height 23
drag, startPoint x: 560, startPoint y: 138, endPoint x: 583, endPoint y: 140, distance: 22.9
click at [560, 138] on span "0" at bounding box center [537, 144] width 224 height 23
click at [810, 147] on span "0" at bounding box center [791, 144] width 224 height 23
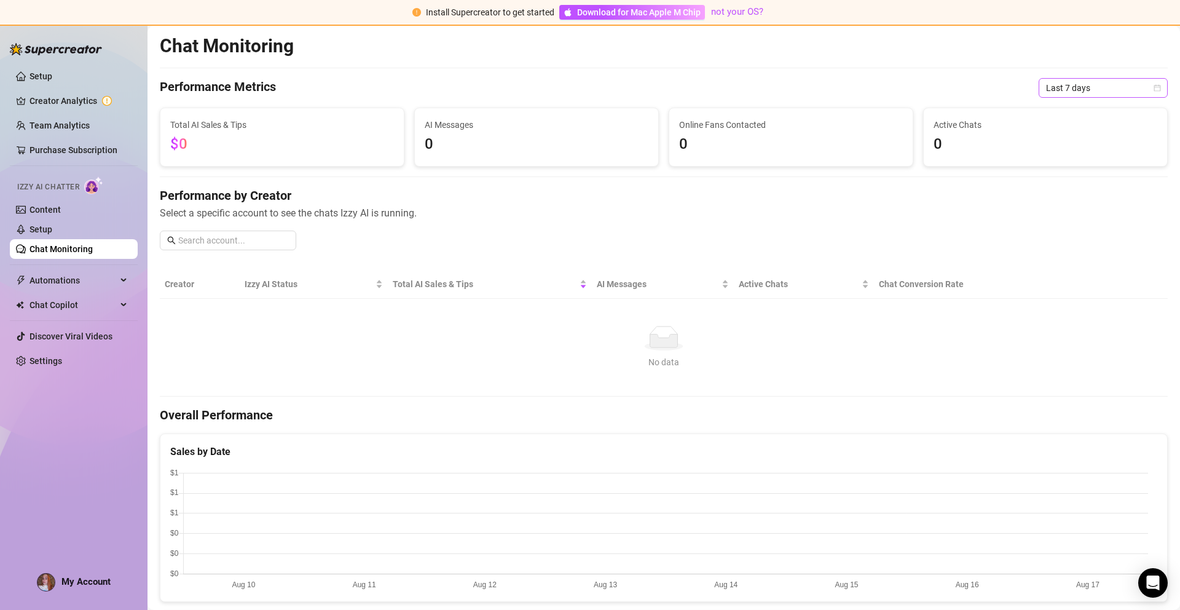
click at [1090, 80] on span "Last 7 days" at bounding box center [1103, 88] width 114 height 18
click at [1077, 178] on div "Last 90 days" at bounding box center [1093, 172] width 109 height 14
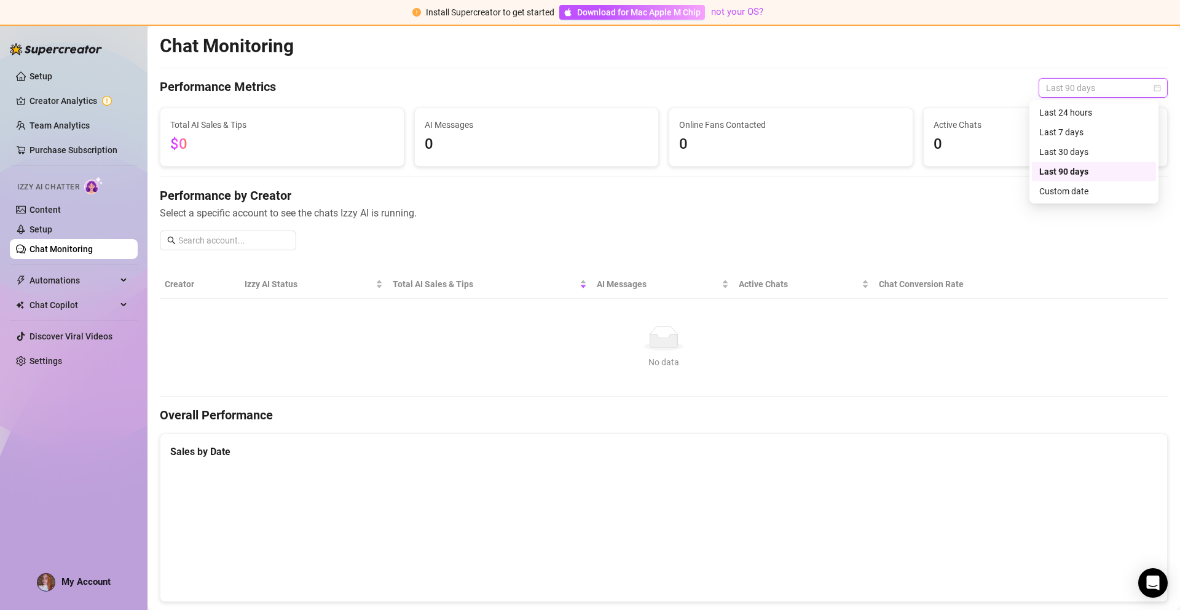
drag, startPoint x: 1079, startPoint y: 83, endPoint x: 1088, endPoint y: 120, distance: 38.5
click at [1079, 82] on span "Last 90 days" at bounding box center [1103, 88] width 114 height 18
click at [1069, 191] on div "Custom date" at bounding box center [1093, 191] width 109 height 14
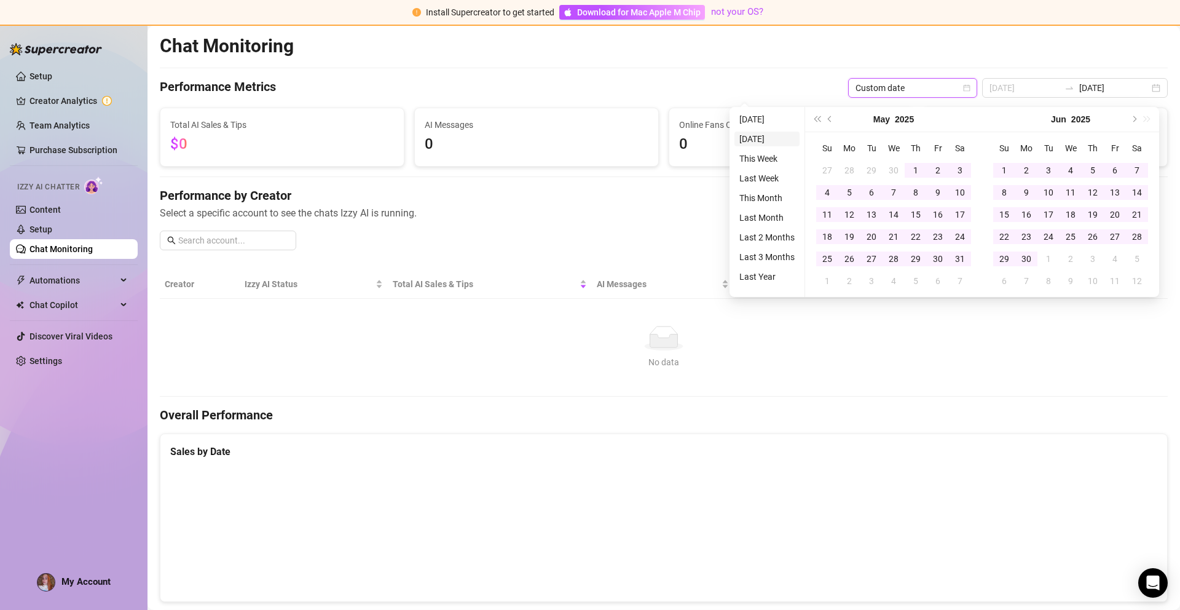
type input "[DATE]"
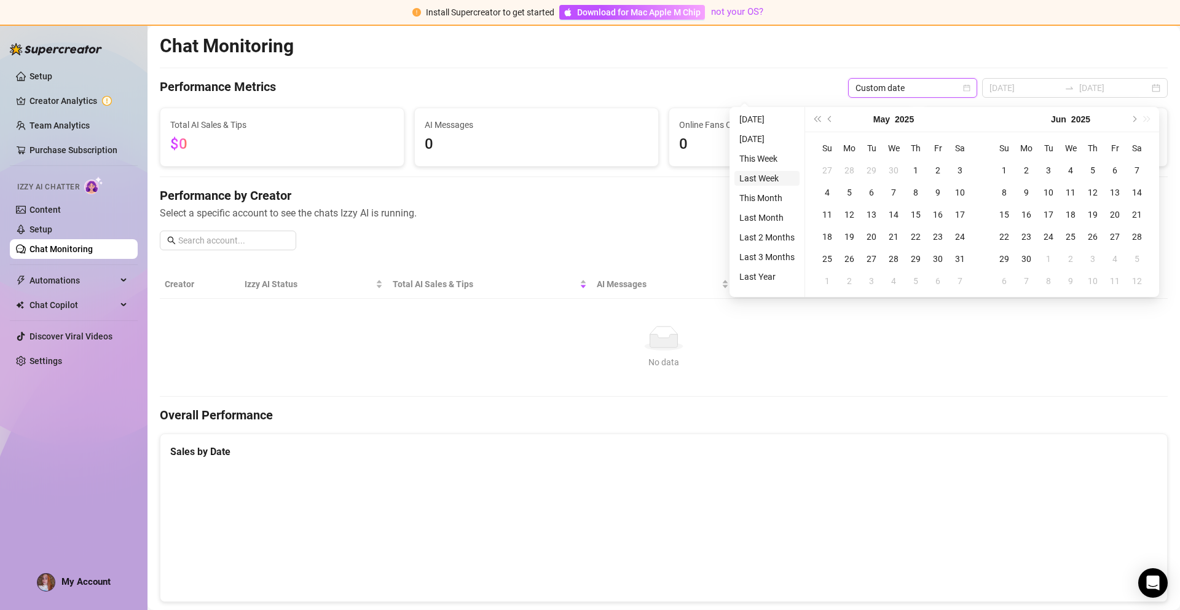
type input "[DATE]"
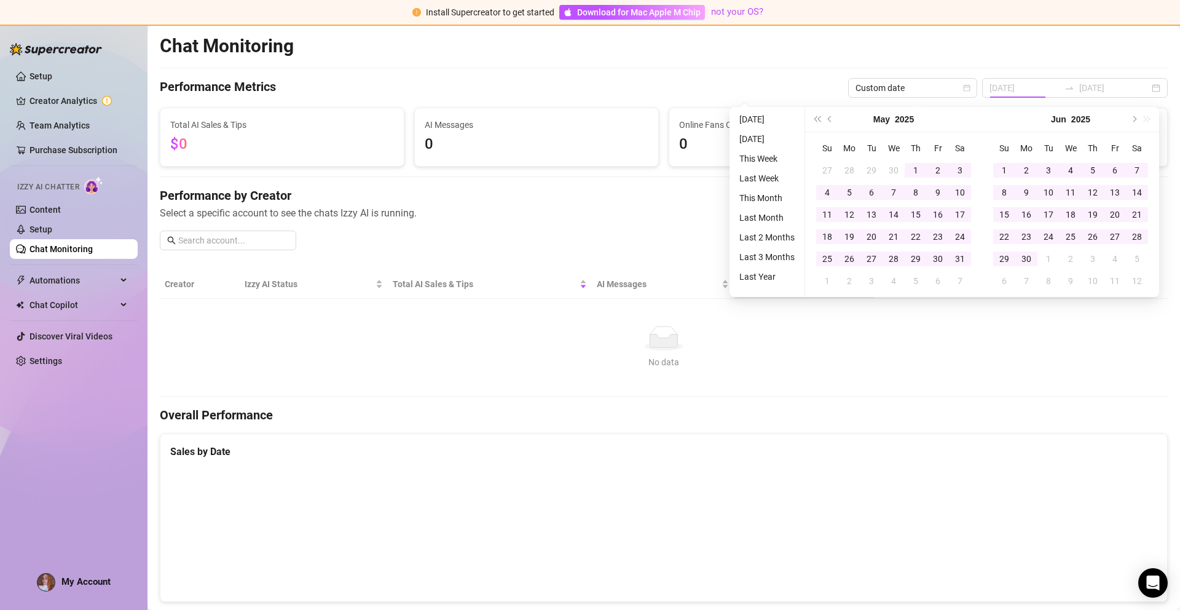
click at [763, 280] on li "Last Year" at bounding box center [766, 276] width 65 height 15
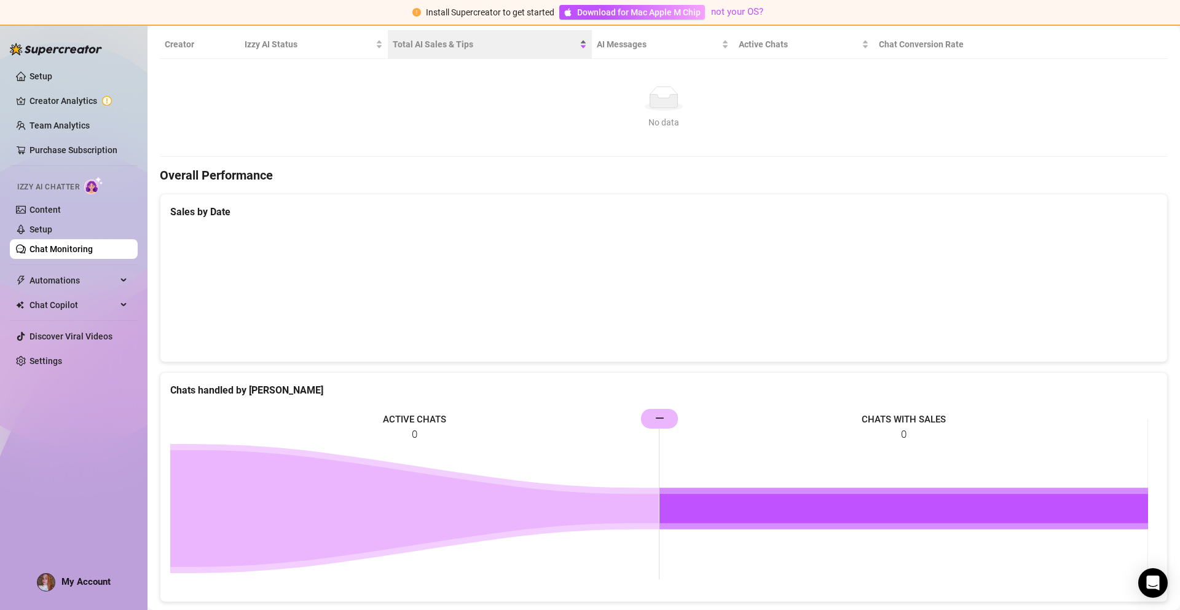
scroll to position [344, 0]
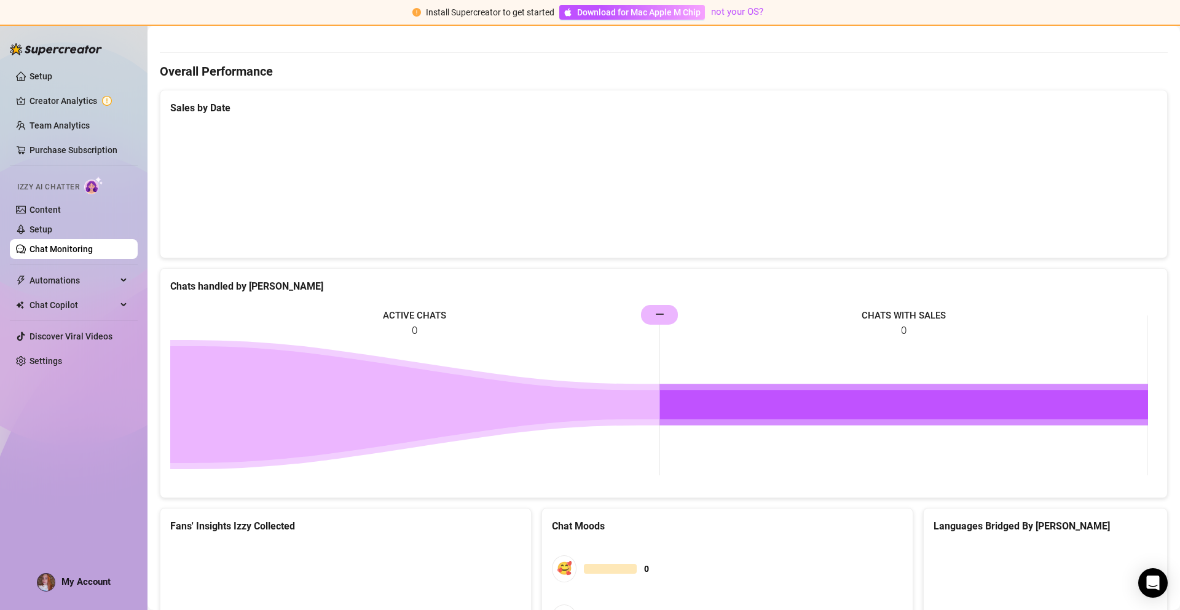
drag, startPoint x: 658, startPoint y: 310, endPoint x: 745, endPoint y: 356, distance: 99.2
click at [753, 338] on rect at bounding box center [659, 395] width 978 height 184
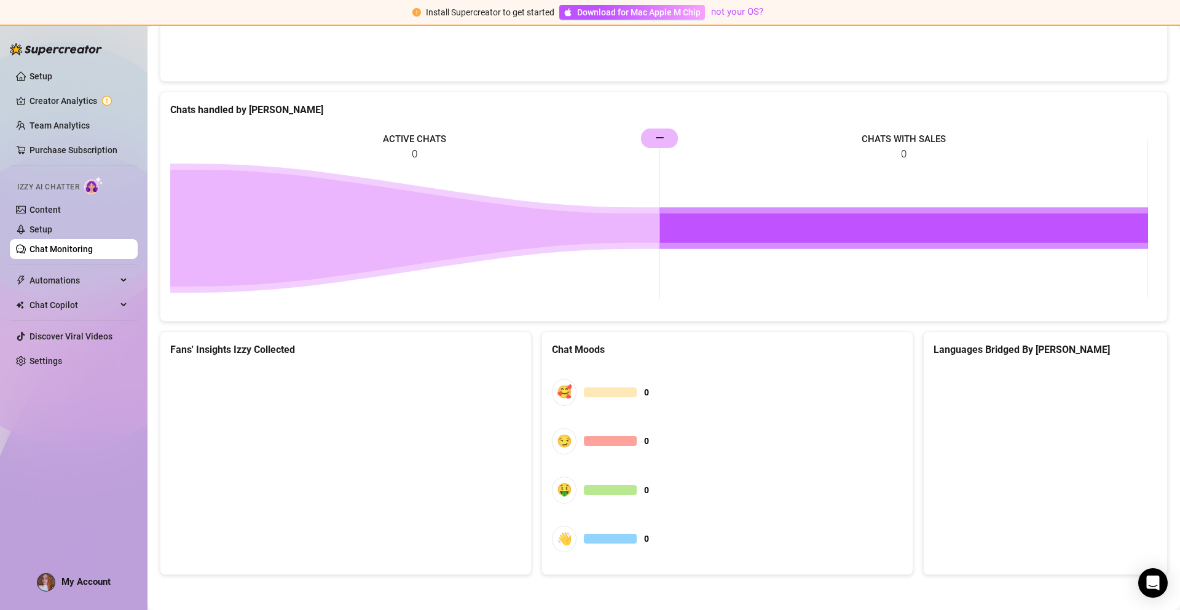
scroll to position [522, 0]
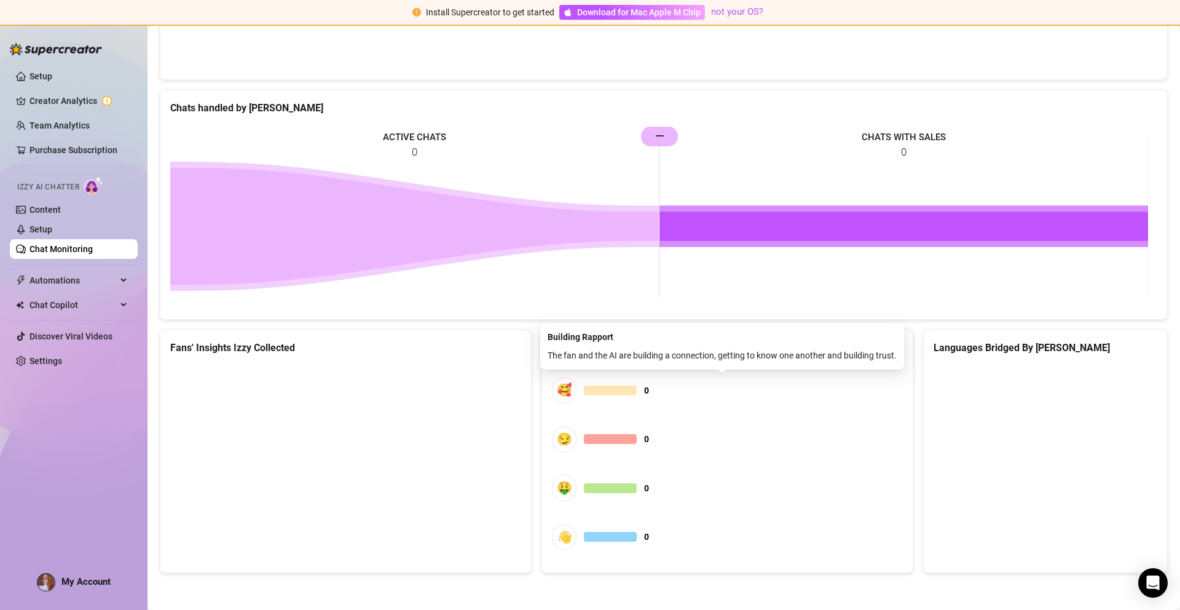
click at [564, 394] on div "🥰" at bounding box center [564, 390] width 25 height 26
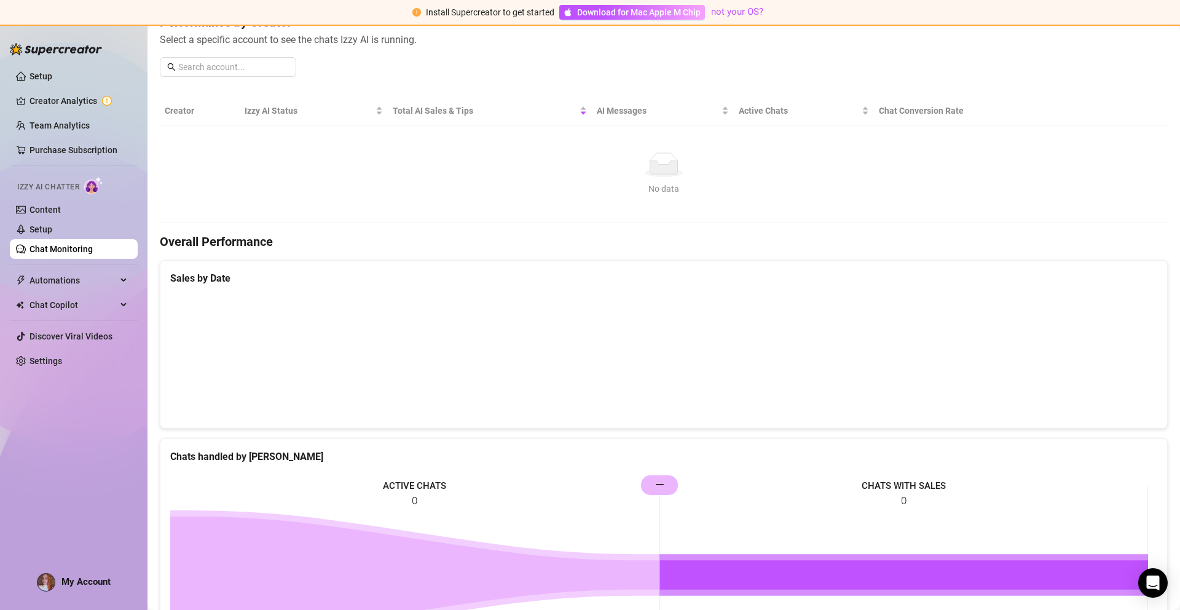
scroll to position [0, 0]
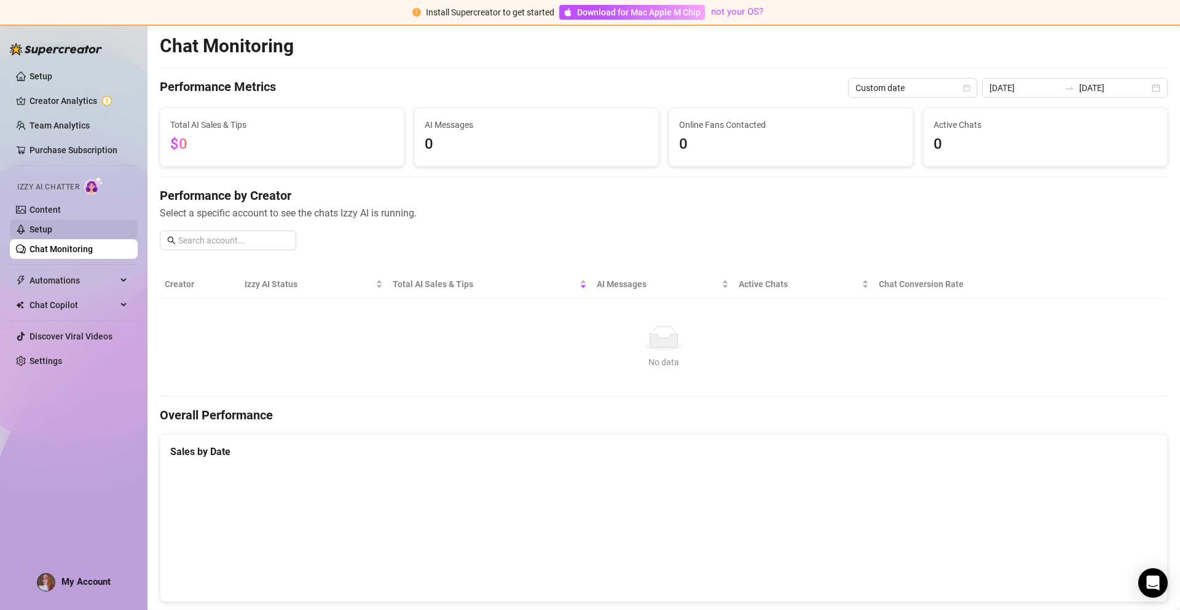
click at [52, 232] on link "Setup" at bounding box center [40, 229] width 23 height 10
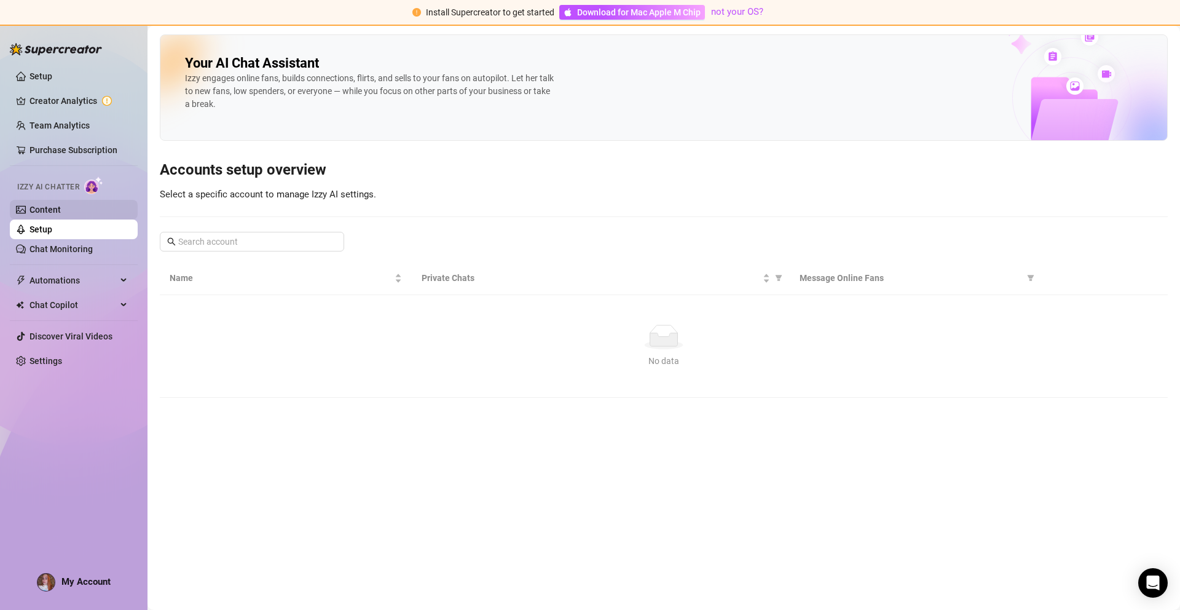
click at [61, 214] on link "Content" at bounding box center [44, 210] width 31 height 10
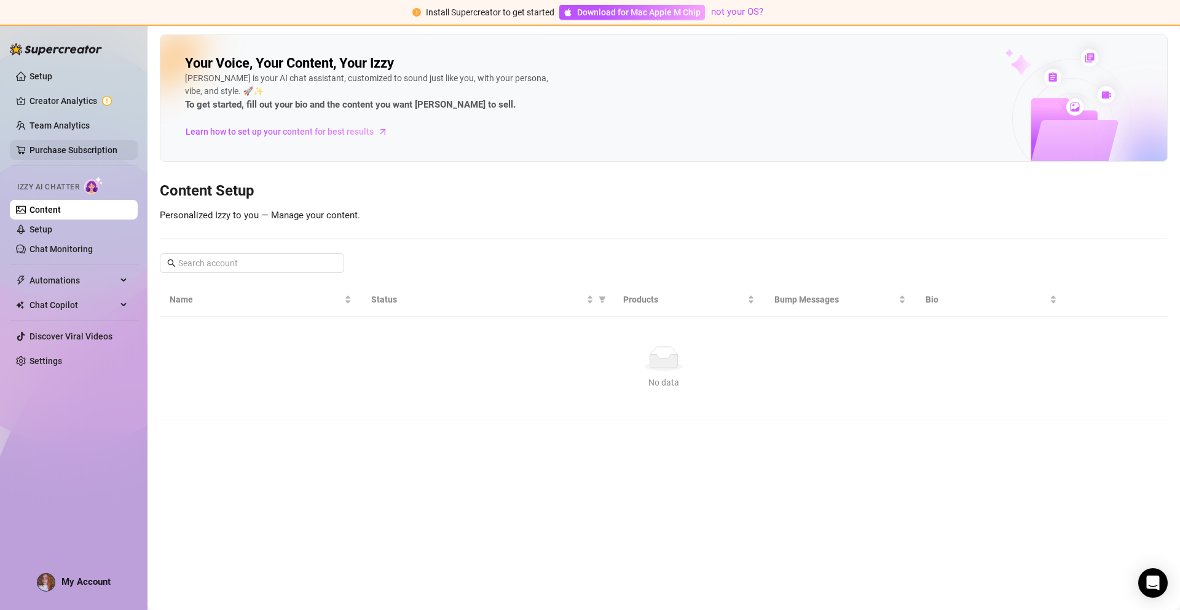
click at [84, 151] on link "Purchase Subscription" at bounding box center [73, 150] width 88 height 10
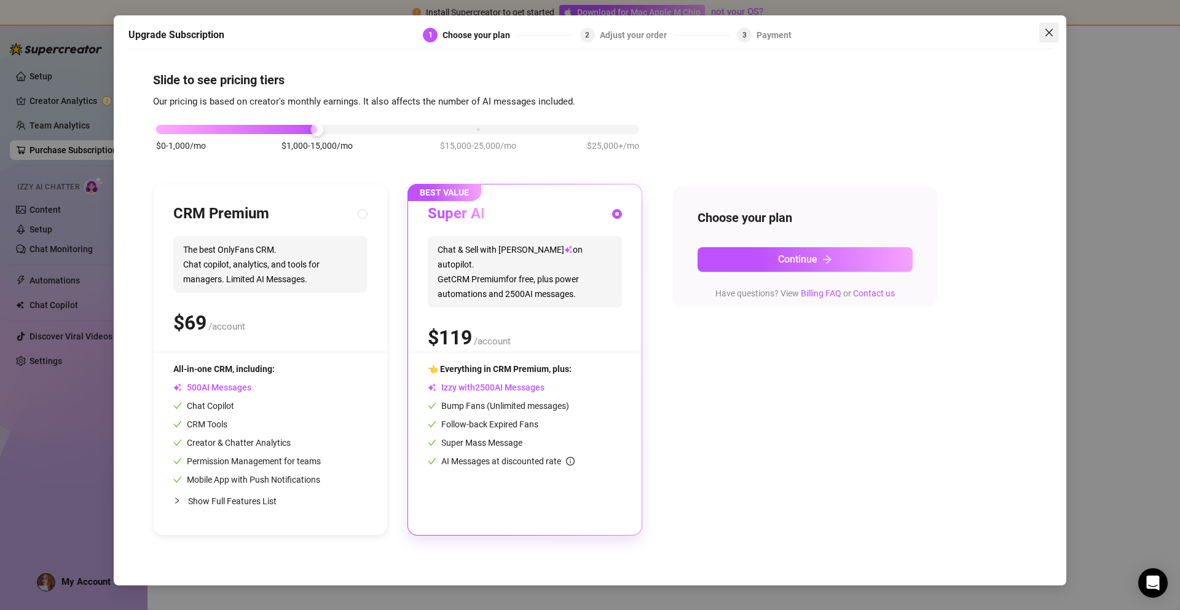
click at [1048, 39] on button "Close" at bounding box center [1049, 33] width 20 height 20
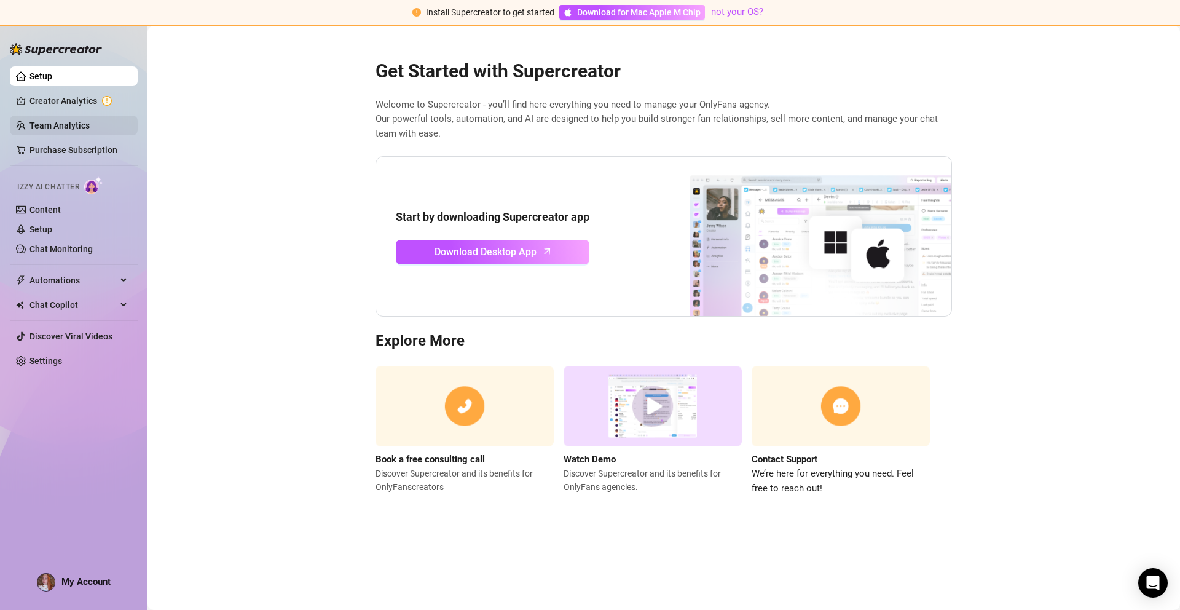
click at [84, 124] on link "Team Analytics" at bounding box center [59, 125] width 60 height 10
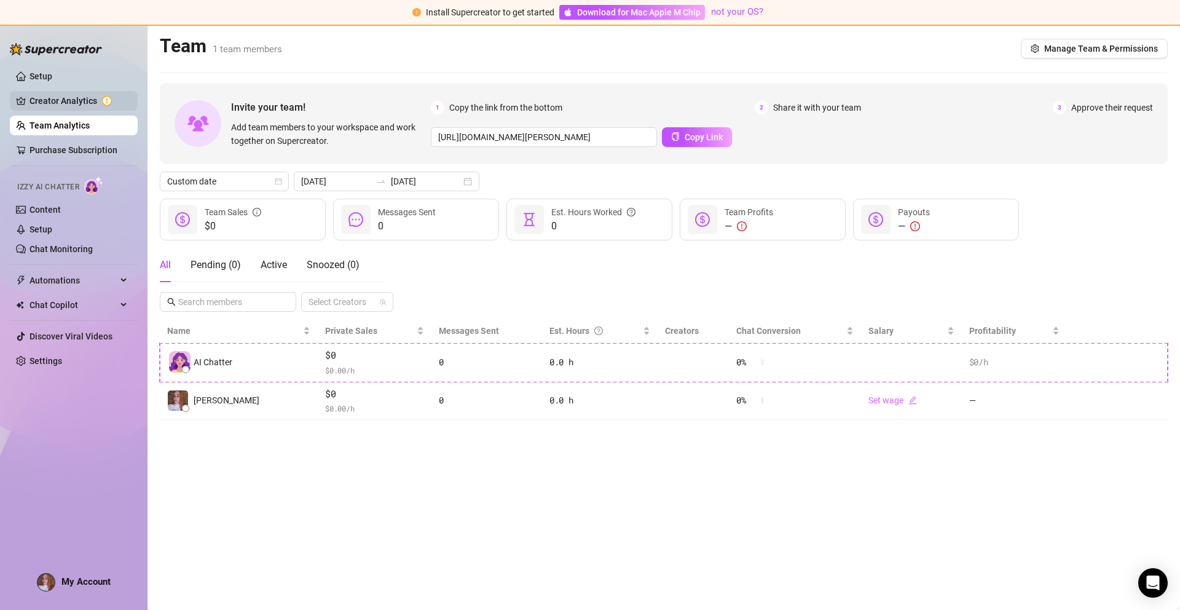
click at [71, 97] on link "Creator Analytics" at bounding box center [78, 101] width 98 height 20
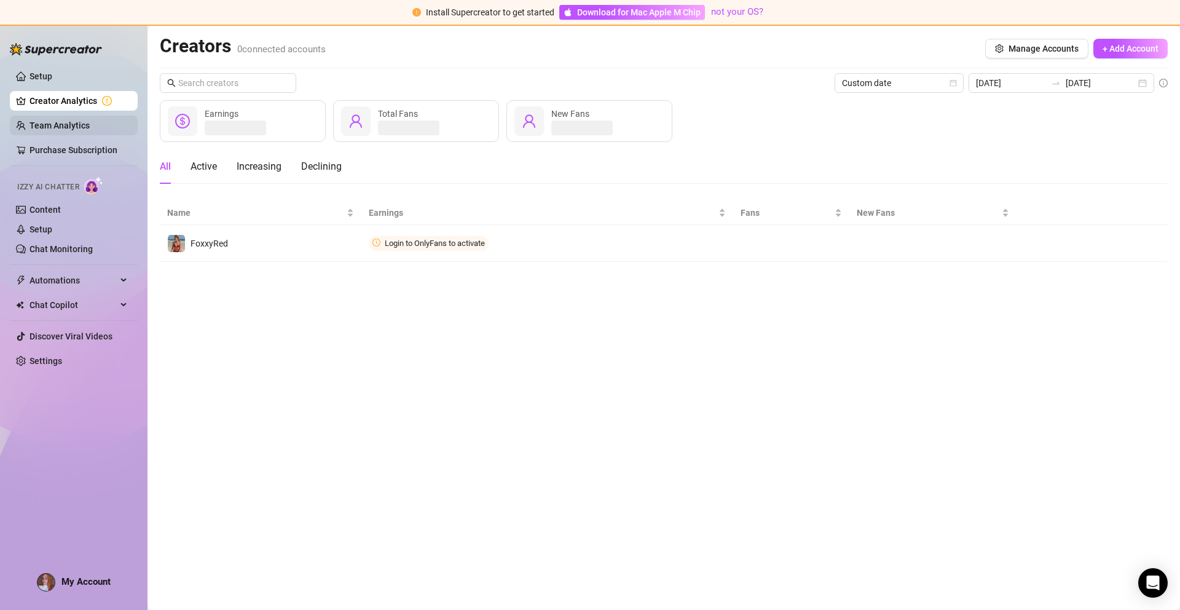
click at [79, 127] on link "Team Analytics" at bounding box center [59, 125] width 60 height 10
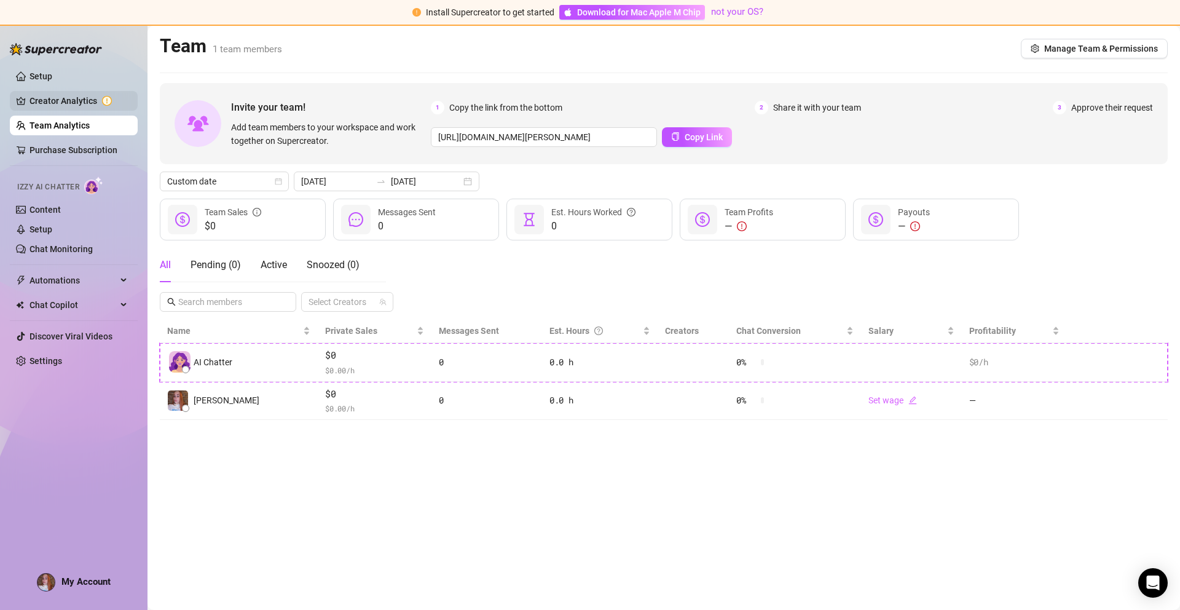
click at [74, 102] on link "Creator Analytics" at bounding box center [78, 101] width 98 height 20
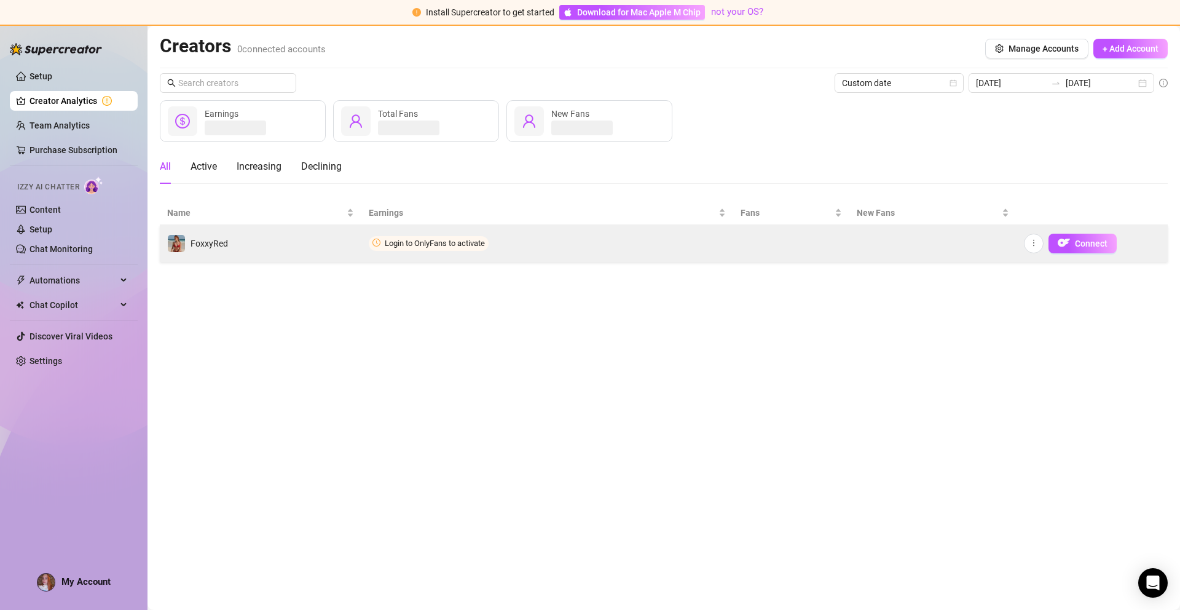
click at [282, 251] on td "FoxxyRed" at bounding box center [261, 243] width 202 height 37
click at [264, 243] on td "FoxxyRed" at bounding box center [261, 243] width 202 height 37
click at [1085, 250] on button "Connect" at bounding box center [1082, 244] width 68 height 20
click at [1080, 248] on button "Connect" at bounding box center [1082, 244] width 68 height 20
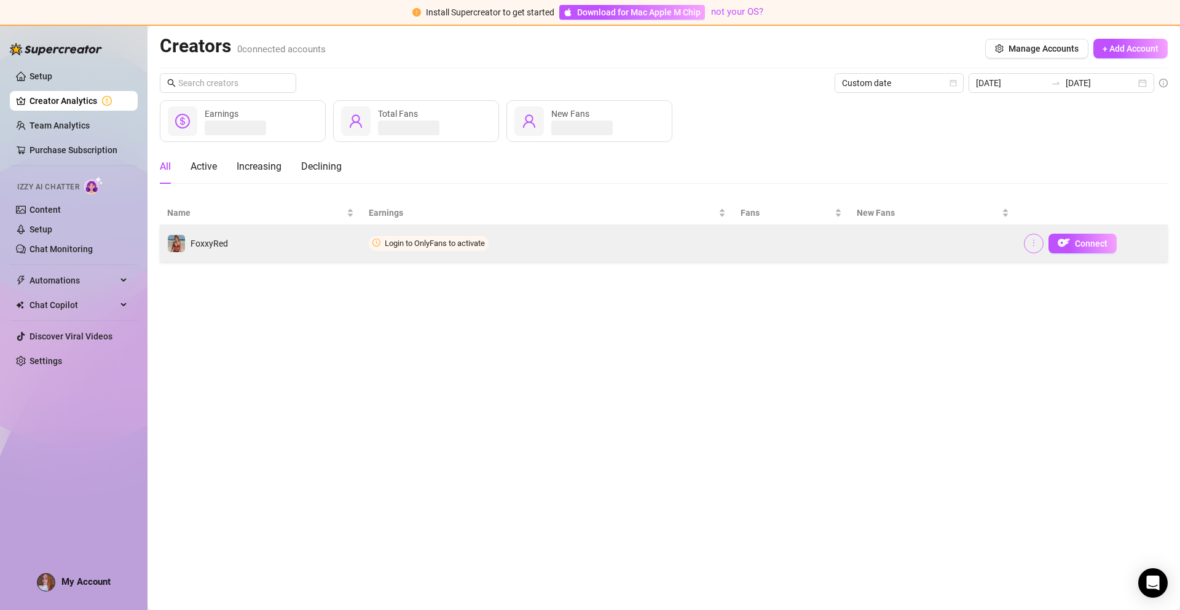
click at [1028, 245] on button "button" at bounding box center [1034, 244] width 20 height 20
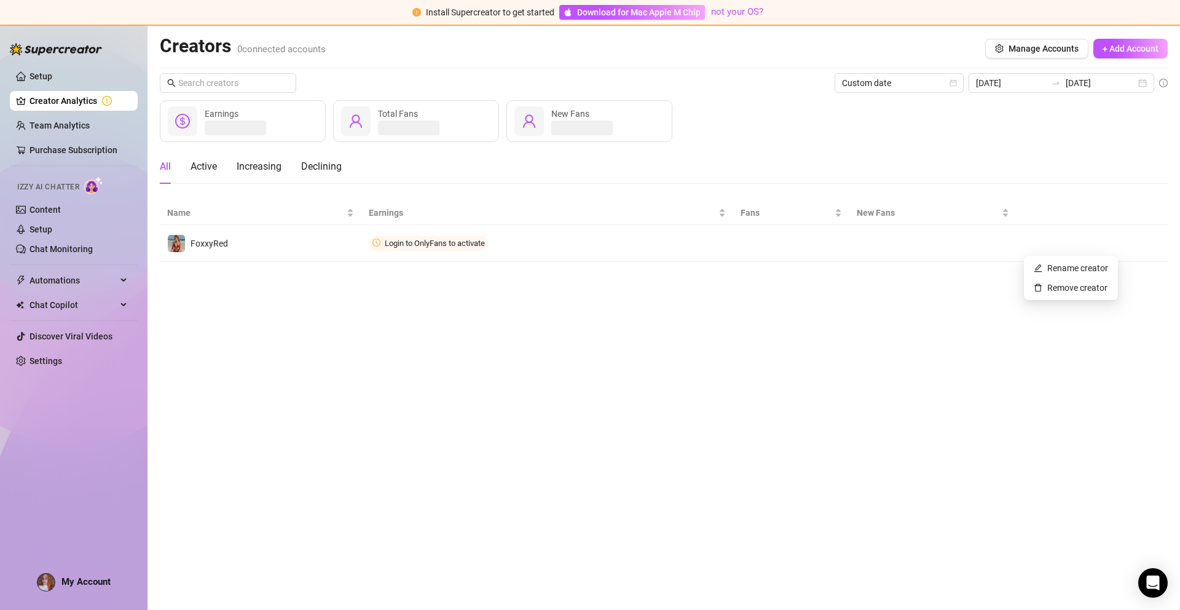
drag, startPoint x: 980, startPoint y: 311, endPoint x: 1012, endPoint y: 280, distance: 43.9
click at [980, 310] on main "Creators 0 connected accounts Manage Accounts + Add Account Custom date [DATE] …" at bounding box center [663, 318] width 1032 height 584
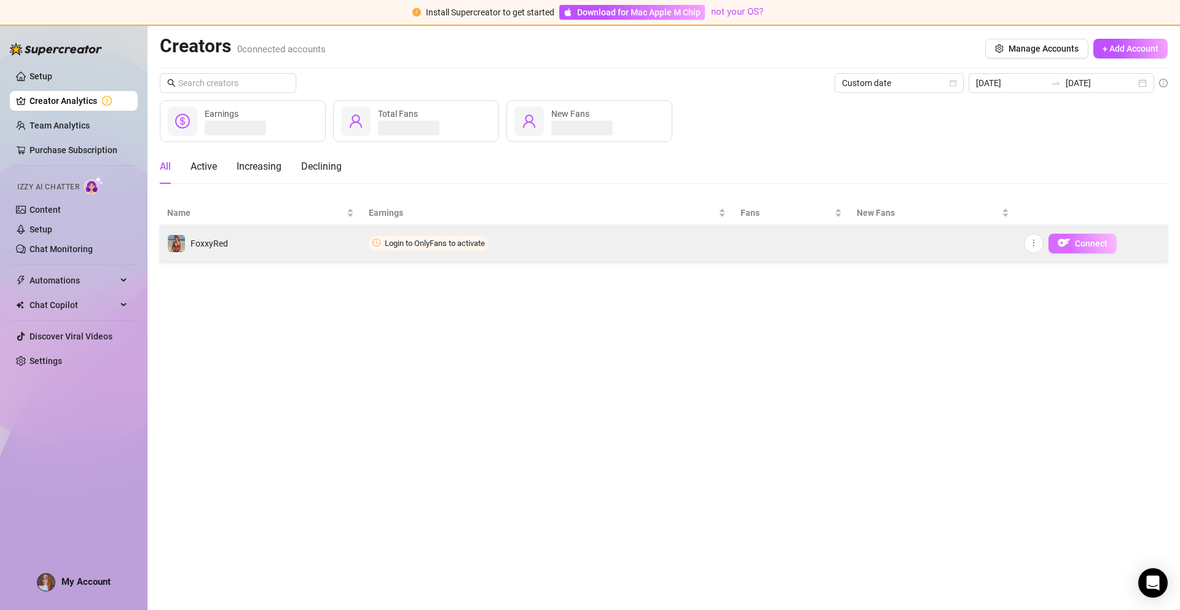
click at [1077, 245] on span "Connect" at bounding box center [1091, 243] width 33 height 10
click at [477, 244] on span "Login to OnlyFans to activate" at bounding box center [435, 242] width 100 height 9
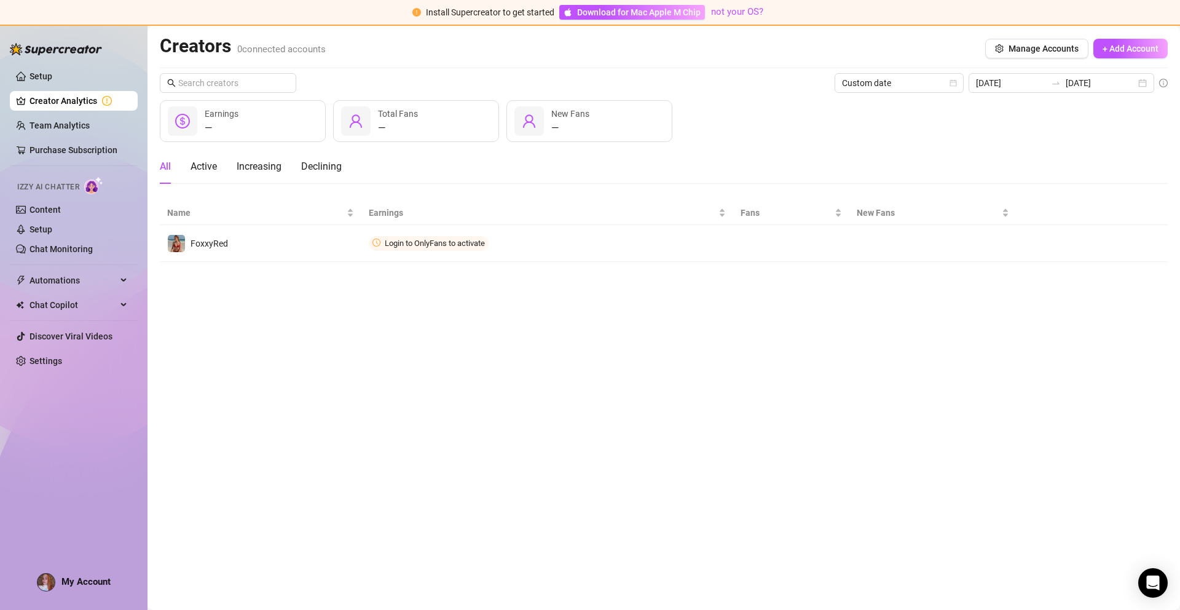
click at [242, 122] on div "— Earnings" at bounding box center [243, 121] width 166 height 42
click at [213, 165] on div "Active" at bounding box center [204, 166] width 26 height 15
drag, startPoint x: 269, startPoint y: 168, endPoint x: 208, endPoint y: 173, distance: 61.0
click at [269, 168] on div "Increasing" at bounding box center [259, 166] width 45 height 15
click at [168, 165] on div "All" at bounding box center [165, 166] width 11 height 15
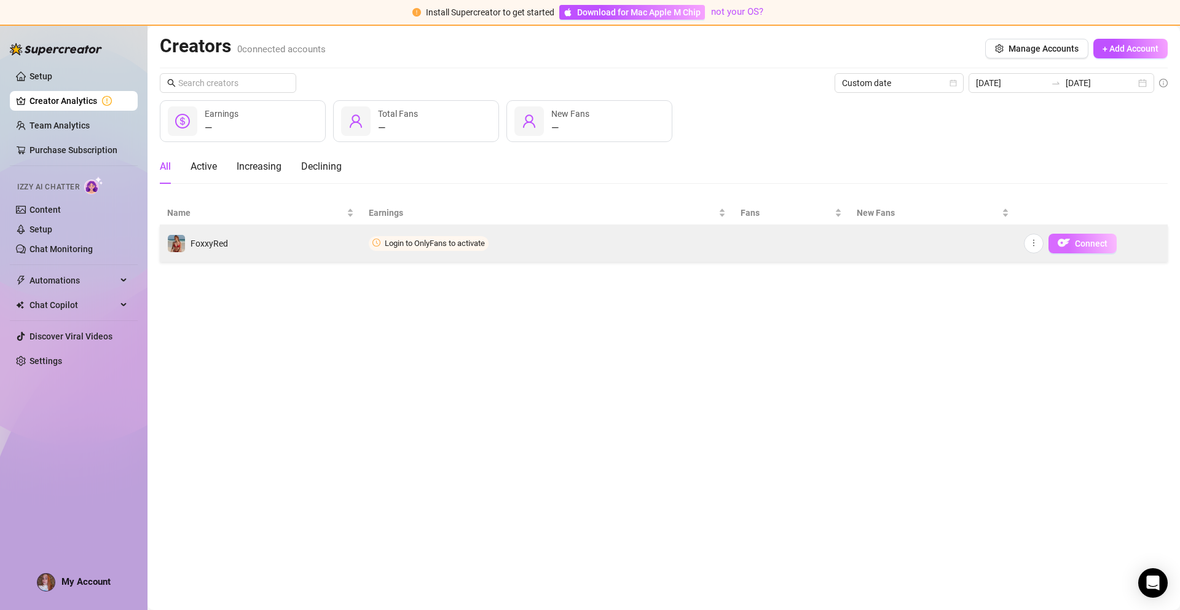
click at [1095, 250] on button "Connect" at bounding box center [1082, 244] width 68 height 20
click at [1094, 249] on button "Connect" at bounding box center [1082, 244] width 68 height 20
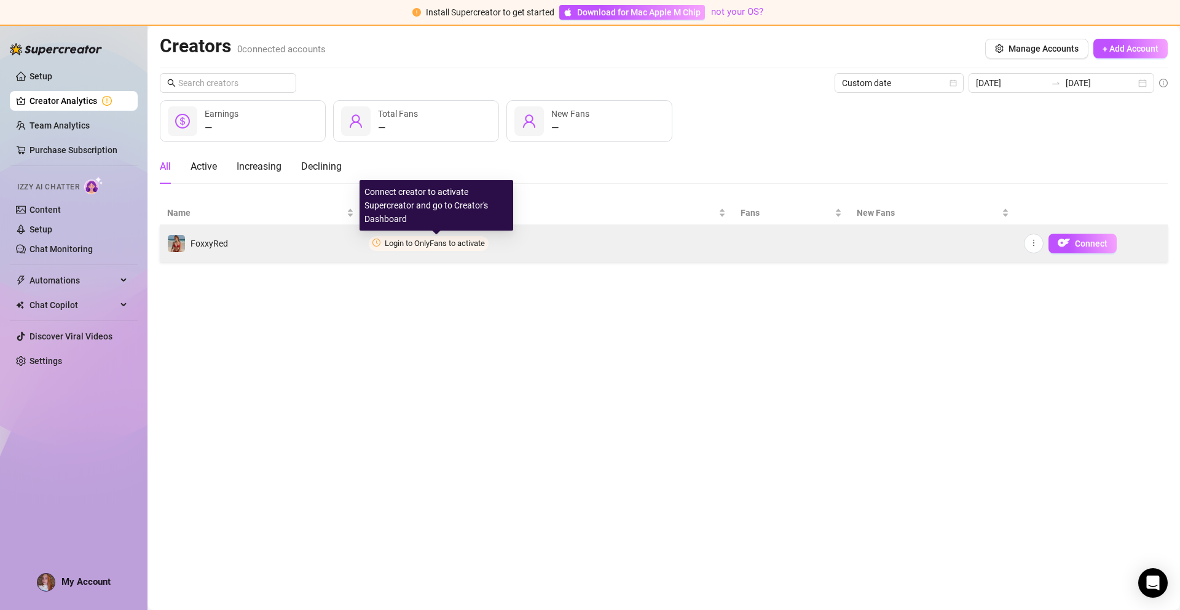
click at [406, 246] on span "Login to OnlyFans to activate" at bounding box center [435, 242] width 100 height 9
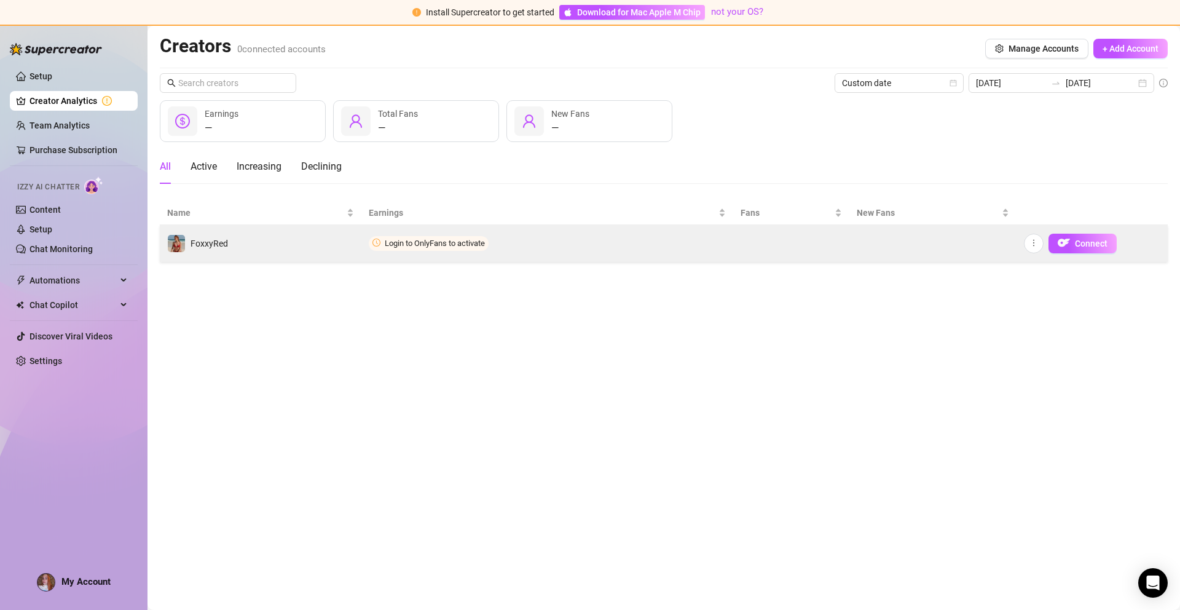
click at [236, 246] on td "FoxxyRed" at bounding box center [261, 243] width 202 height 37
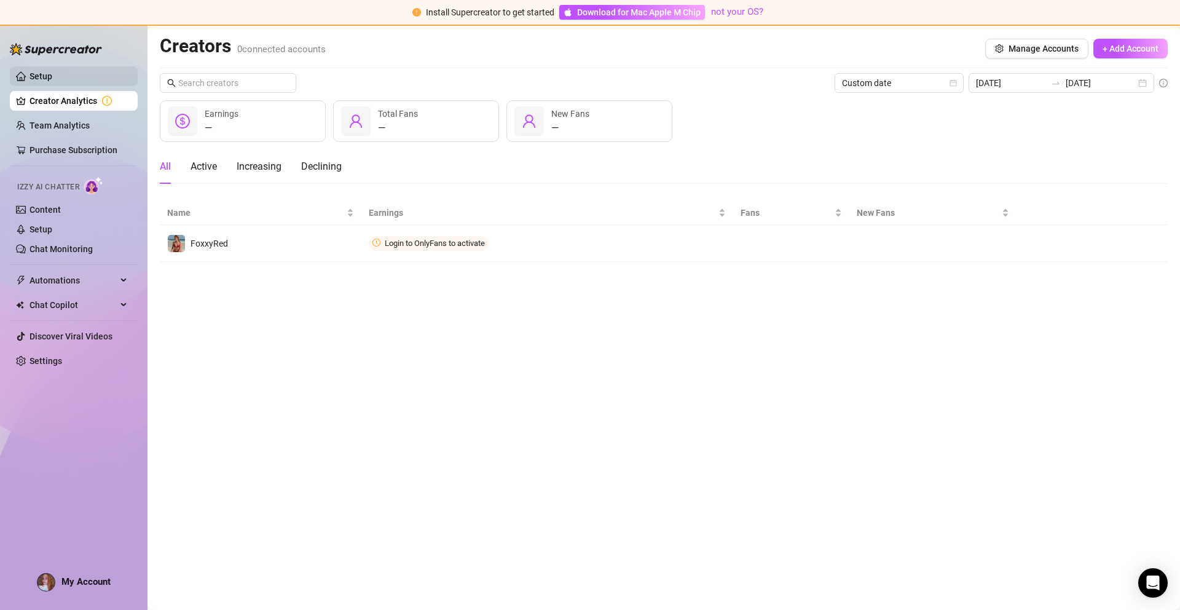
click at [52, 76] on link "Setup" at bounding box center [40, 76] width 23 height 10
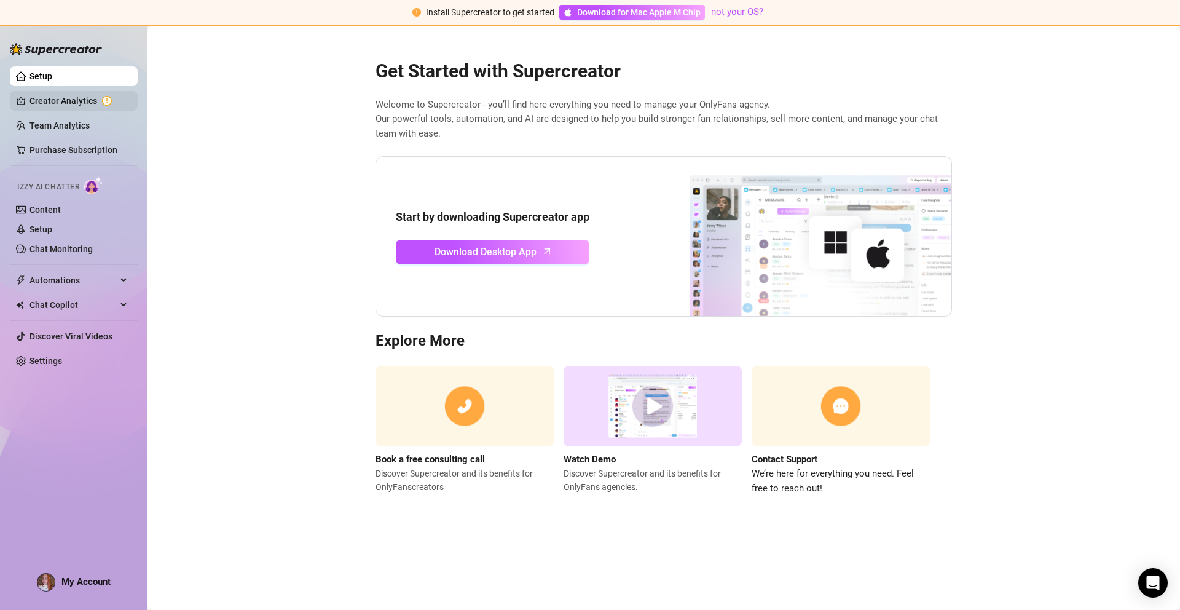
click at [51, 98] on link "Creator Analytics" at bounding box center [78, 101] width 98 height 20
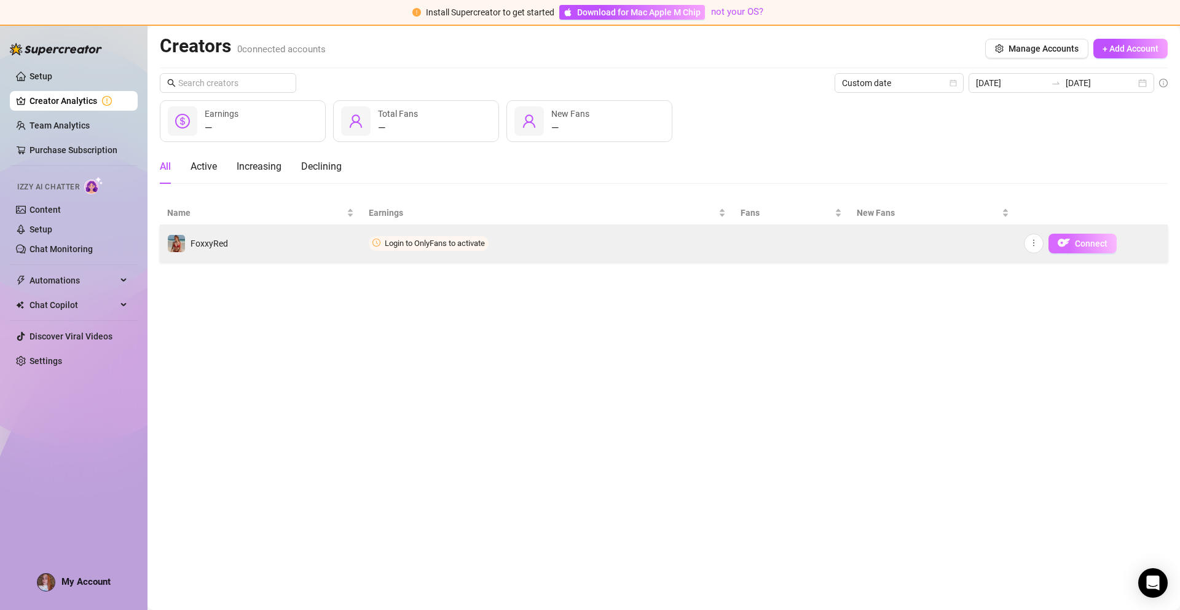
click at [1101, 246] on span "Connect" at bounding box center [1091, 243] width 33 height 10
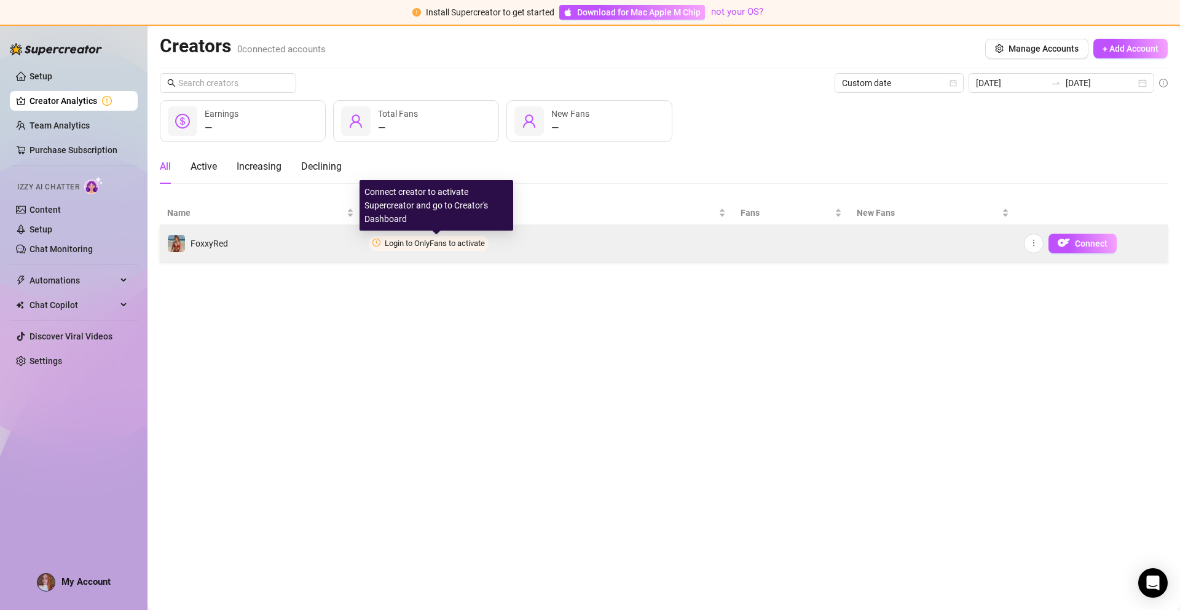
click at [419, 242] on span "Login to OnlyFans to activate" at bounding box center [435, 242] width 100 height 9
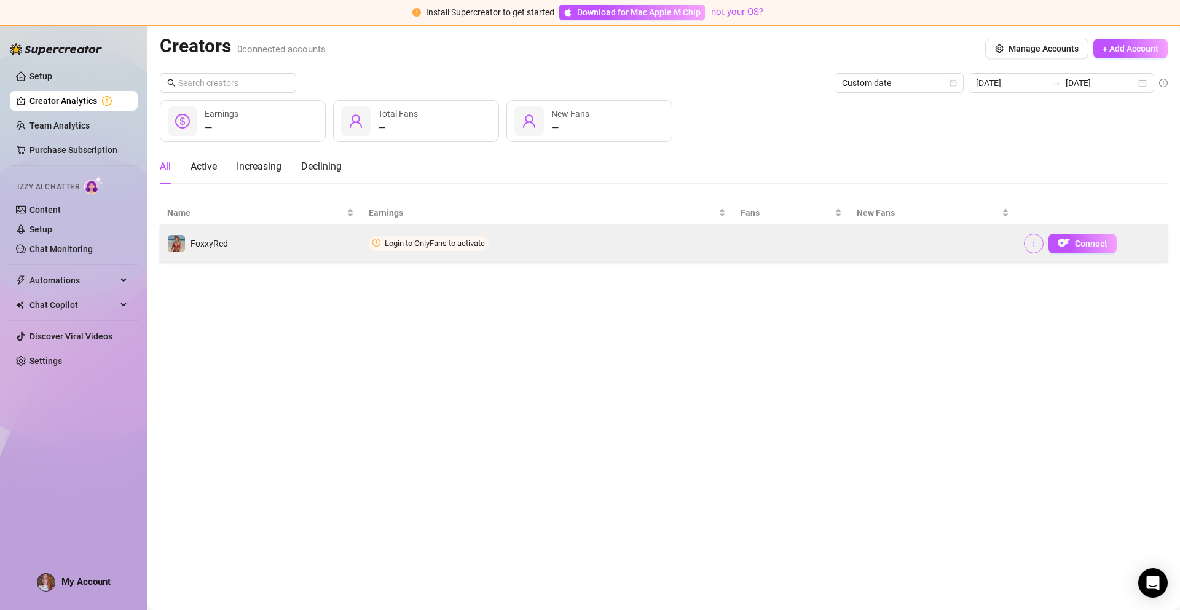
click at [1023, 245] on td "Connect" at bounding box center [1091, 243] width 151 height 37
click at [1027, 248] on button "button" at bounding box center [1034, 244] width 20 height 20
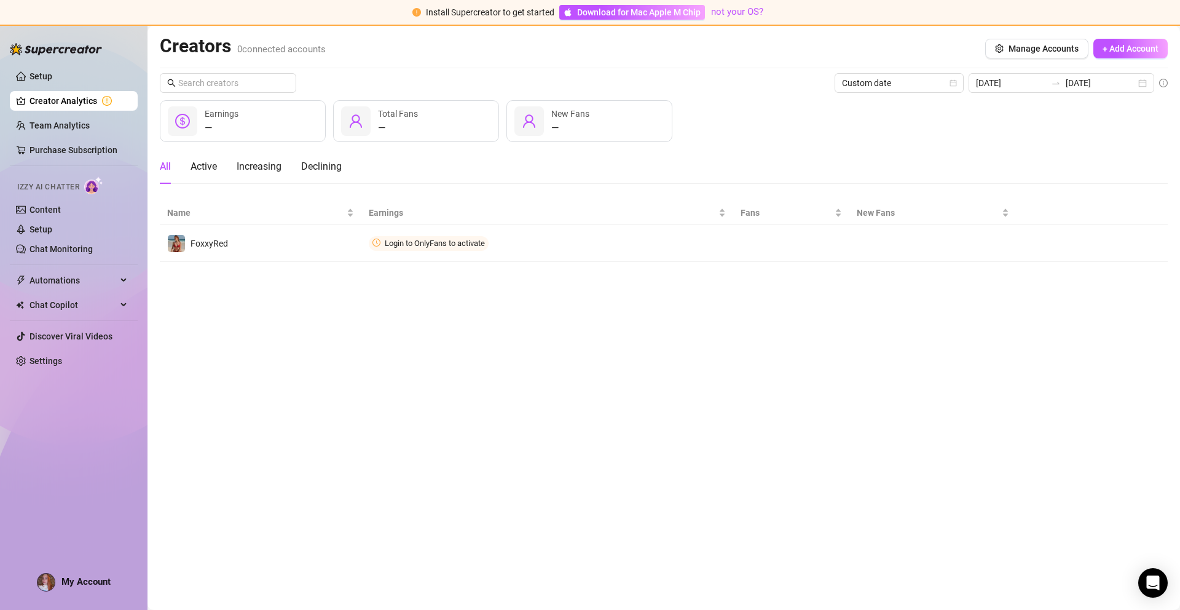
click at [916, 311] on main "Creators 0 connected accounts Manage Accounts + Add Account Custom date [DATE] …" at bounding box center [663, 318] width 1032 height 584
click at [917, 311] on main "Creators 0 connected accounts Manage Accounts + Add Account Custom date [DATE] …" at bounding box center [663, 318] width 1032 height 584
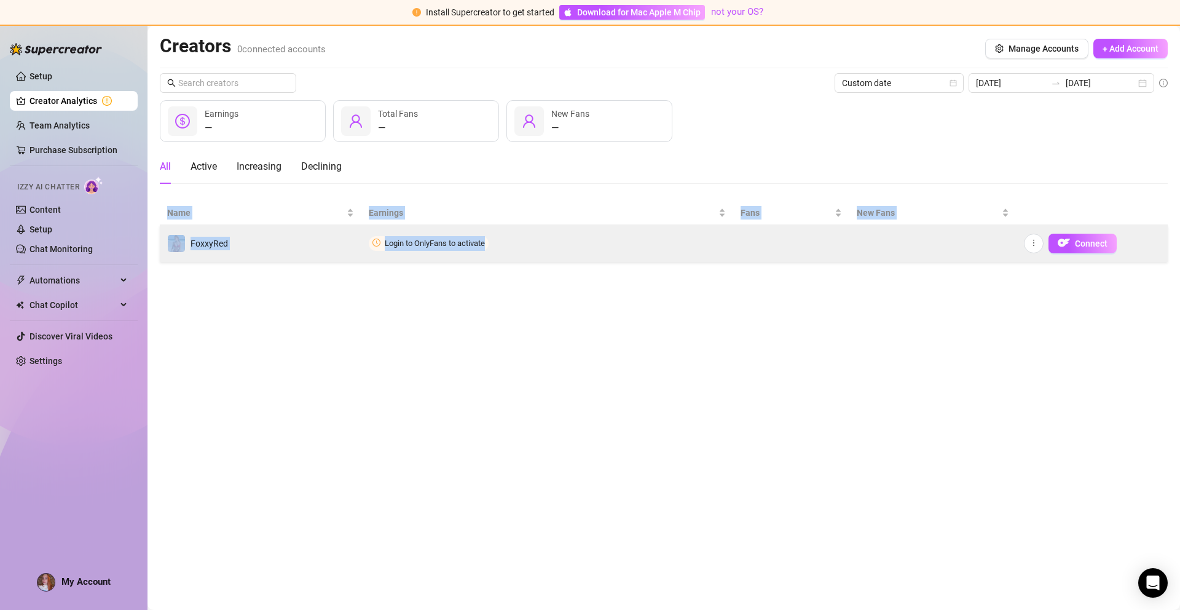
drag, startPoint x: 926, startPoint y: 281, endPoint x: 788, endPoint y: 241, distance: 142.9
click at [923, 277] on main "Creators 0 connected accounts Manage Accounts + Add Account Custom date [DATE] …" at bounding box center [663, 318] width 1032 height 584
click at [407, 246] on span "Login to OnlyFans to activate" at bounding box center [435, 242] width 100 height 9
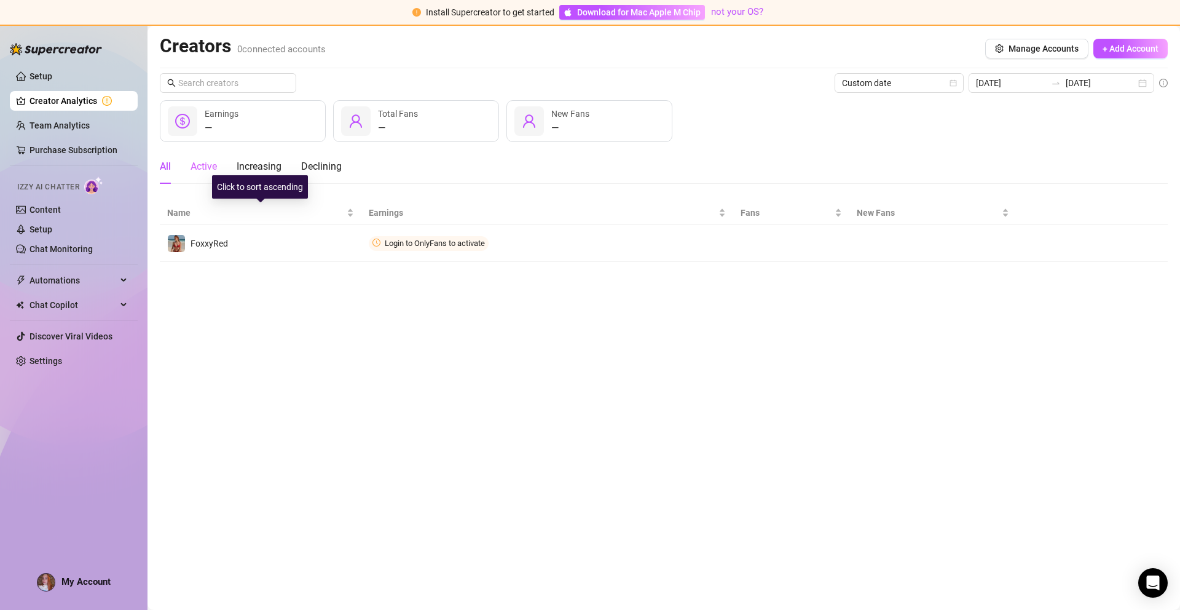
click at [195, 176] on div "Active" at bounding box center [204, 166] width 26 height 34
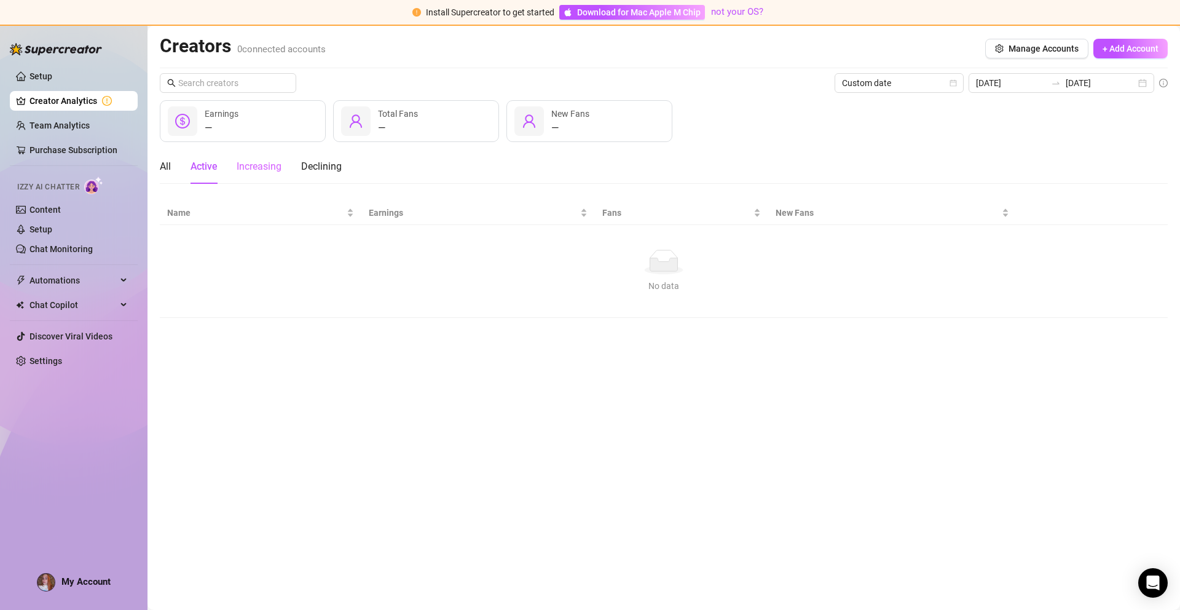
click at [264, 174] on div "Increasing" at bounding box center [259, 166] width 45 height 34
click at [336, 168] on div "Declining" at bounding box center [321, 166] width 41 height 15
click at [167, 170] on div "All" at bounding box center [165, 166] width 11 height 15
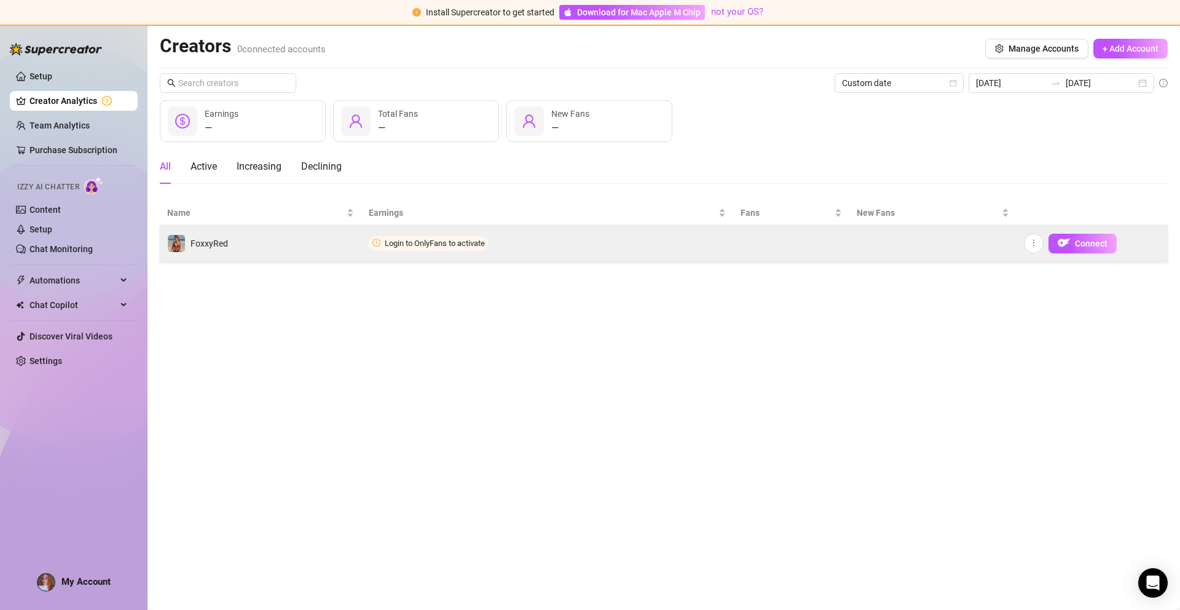
click at [194, 245] on span "FoxxyRed" at bounding box center [209, 243] width 37 height 10
click at [181, 243] on img at bounding box center [176, 243] width 17 height 17
click at [1095, 250] on button "Connect" at bounding box center [1082, 244] width 68 height 20
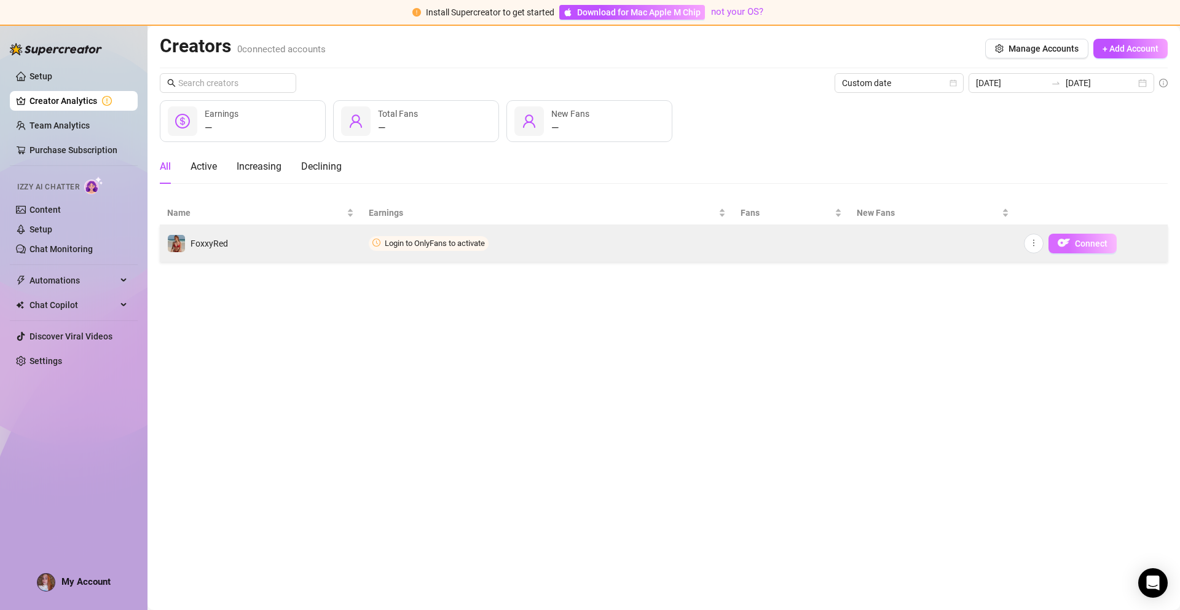
click at [1096, 250] on button "Connect" at bounding box center [1082, 244] width 68 height 20
click at [1096, 248] on button "Connect" at bounding box center [1082, 244] width 68 height 20
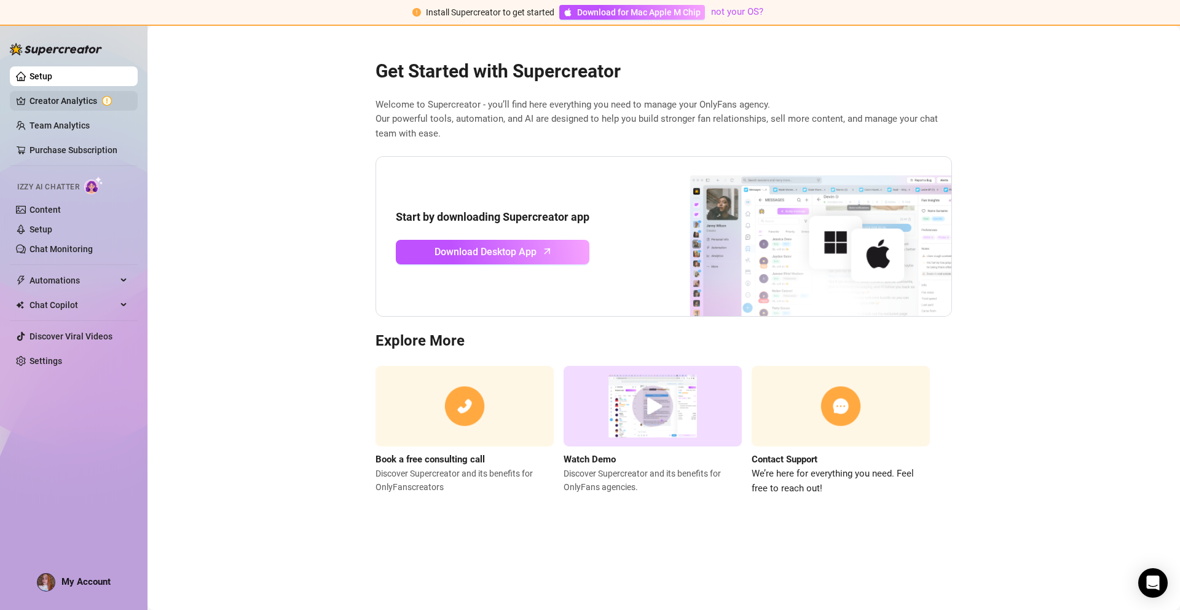
click at [114, 104] on link "Creator Analytics" at bounding box center [78, 101] width 98 height 20
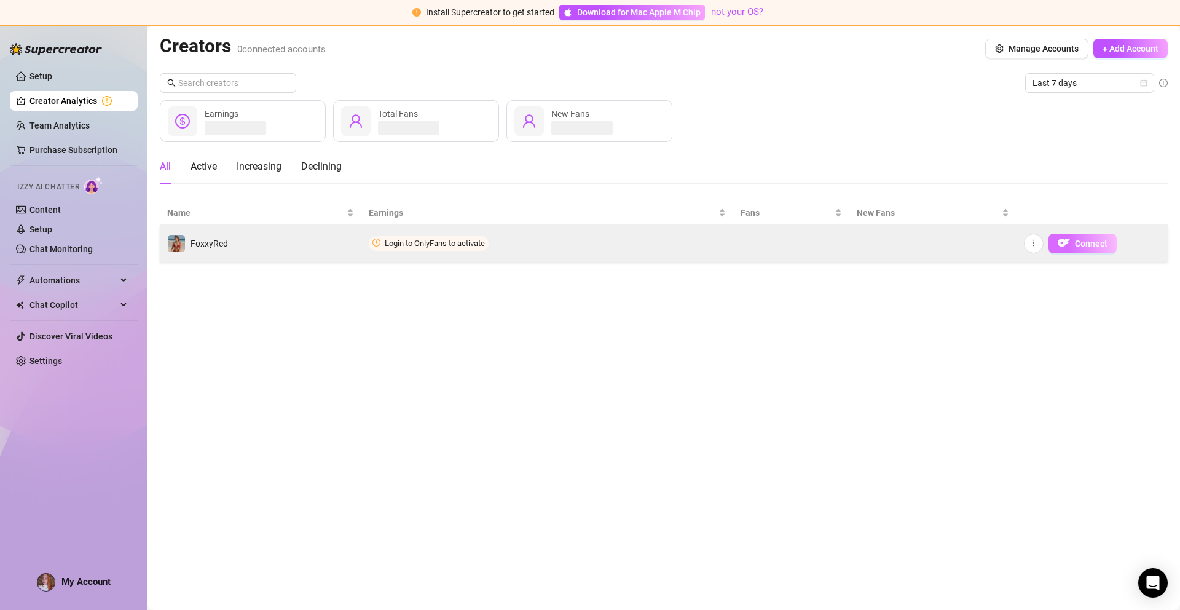
click at [1095, 241] on span "Connect" at bounding box center [1091, 243] width 33 height 10
click at [1096, 241] on span "Connect" at bounding box center [1091, 243] width 33 height 10
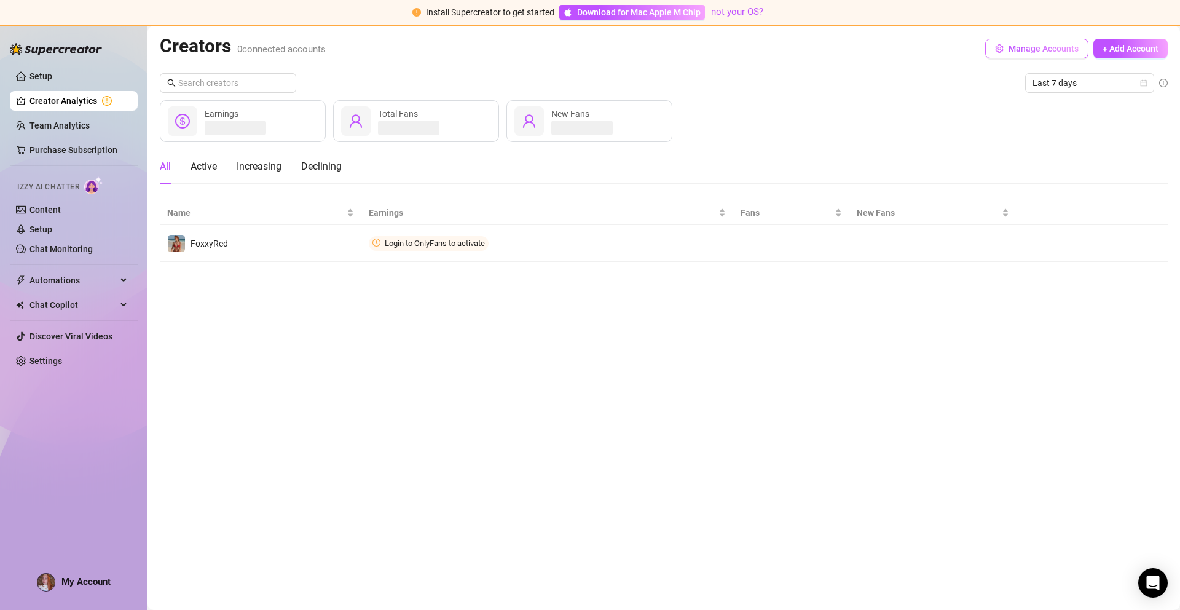
click at [1041, 47] on span "Manage Accounts" at bounding box center [1043, 49] width 70 height 10
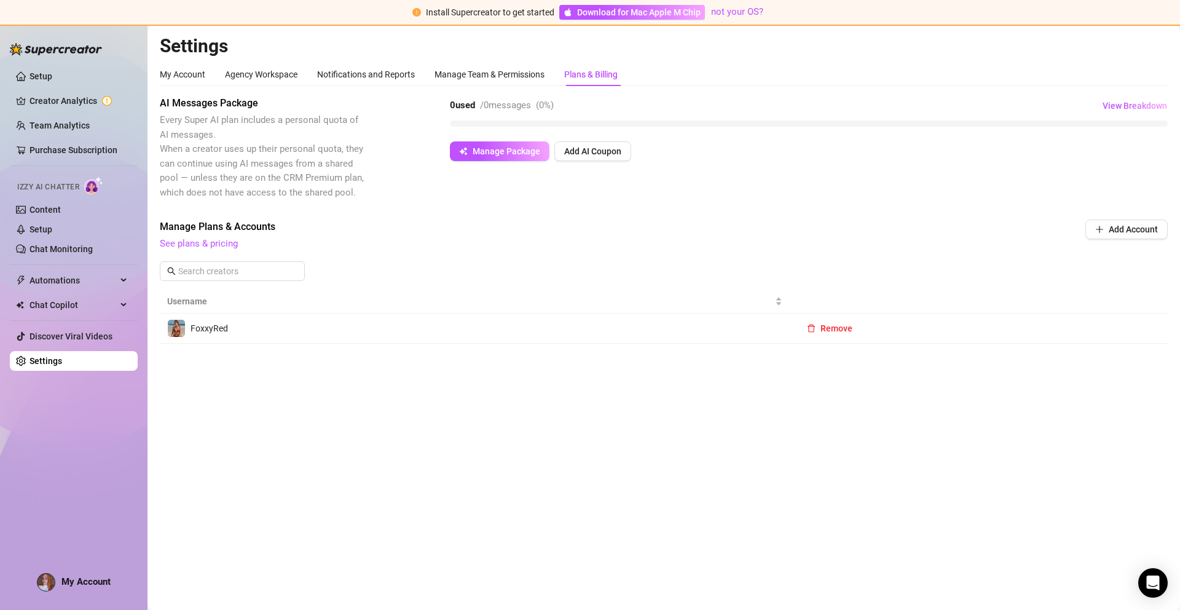
click at [328, 333] on td "FoxxyRed" at bounding box center [475, 328] width 630 height 30
click at [160, 82] on main "Settings My Account Agency Workspace Notifications and Reports Manage Team & Pe…" at bounding box center [663, 318] width 1032 height 584
click at [192, 74] on div "My Account" at bounding box center [182, 75] width 45 height 14
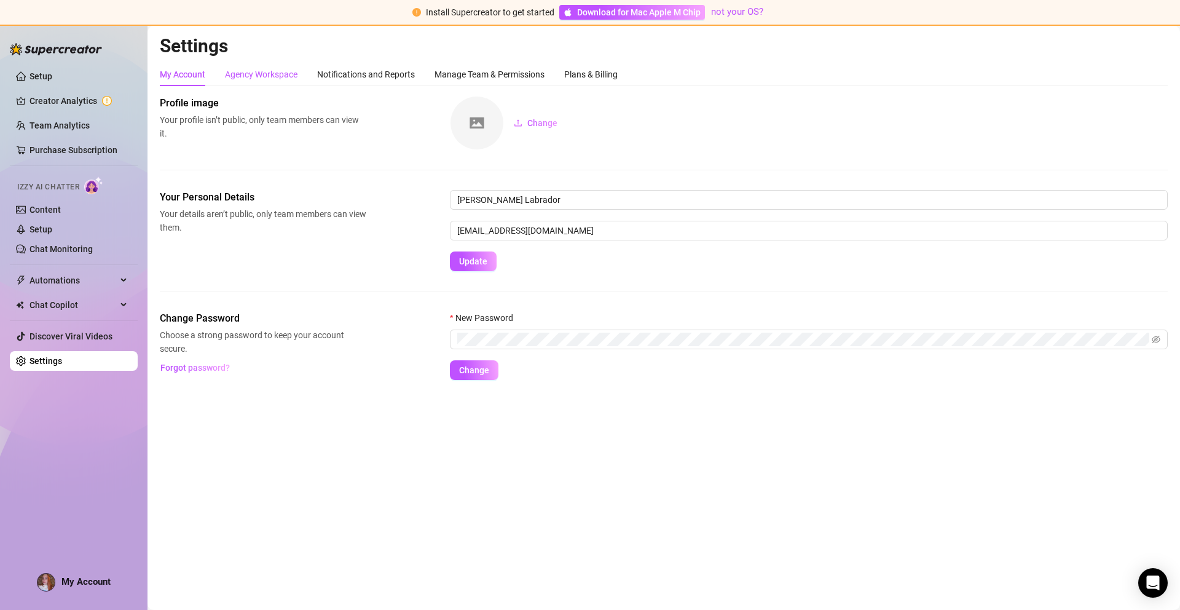
click at [264, 74] on div "Agency Workspace" at bounding box center [261, 75] width 73 height 14
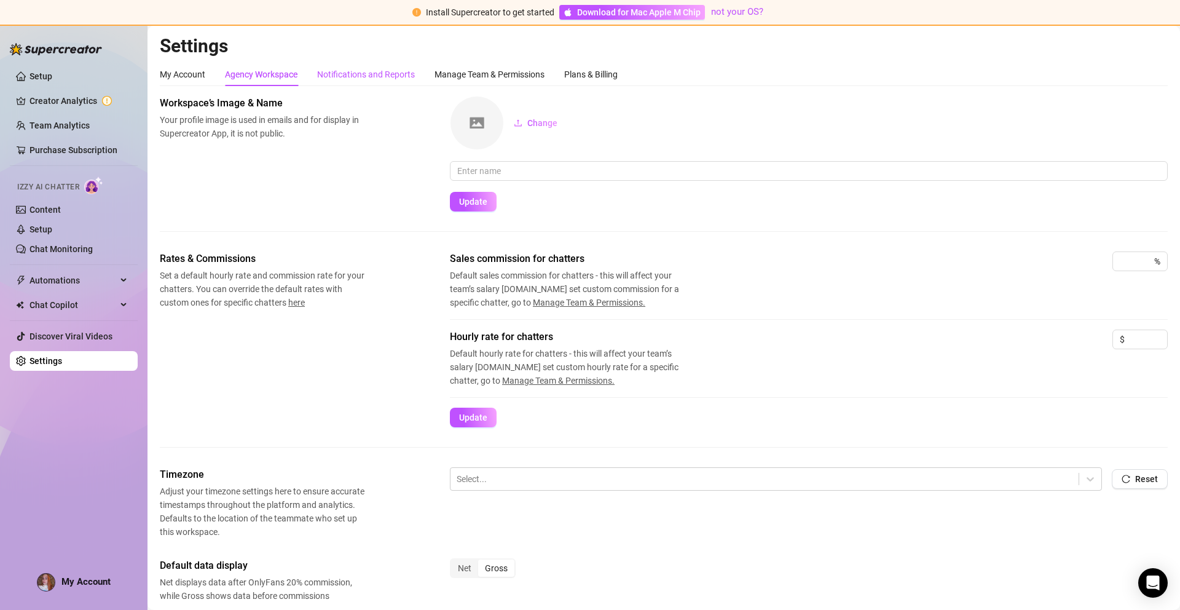
click at [368, 74] on div "Notifications and Reports" at bounding box center [366, 75] width 98 height 14
